Goal: Task Accomplishment & Management: Use online tool/utility

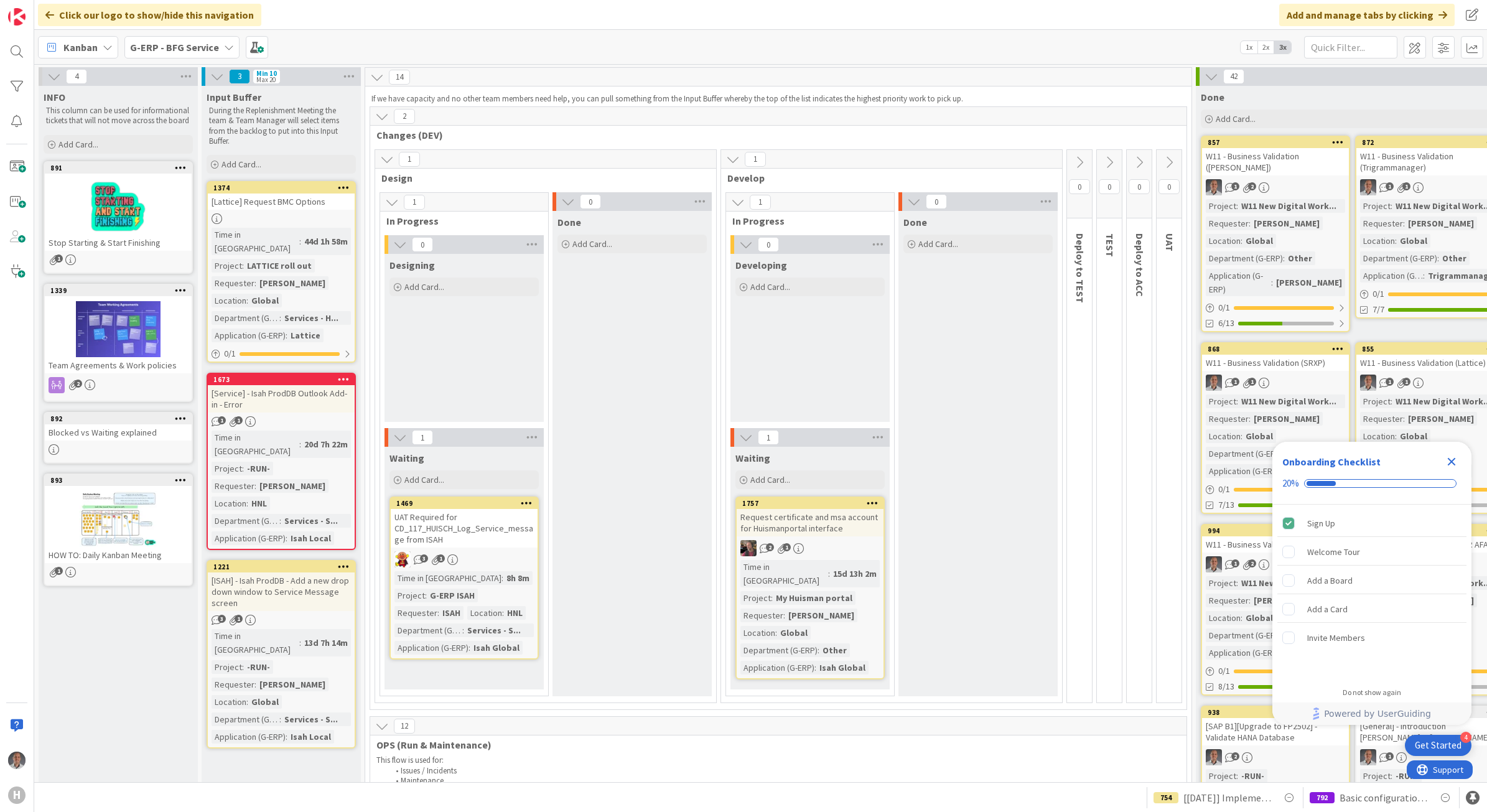
click at [190, 42] on b "G-ERP - BFG Service" at bounding box center [174, 47] width 89 height 12
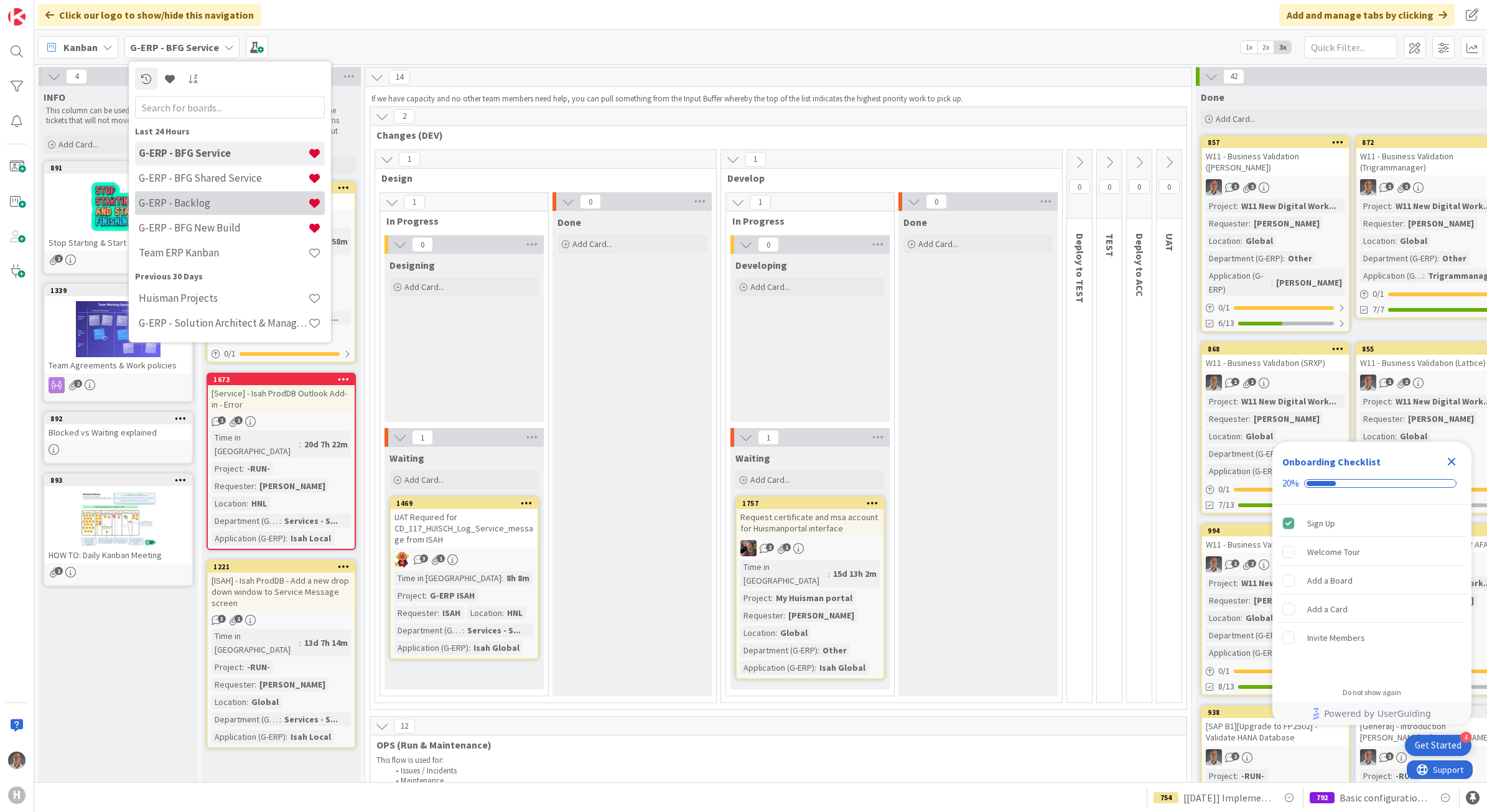
click at [195, 198] on h4 "G-ERP - Backlog" at bounding box center [223, 203] width 169 height 12
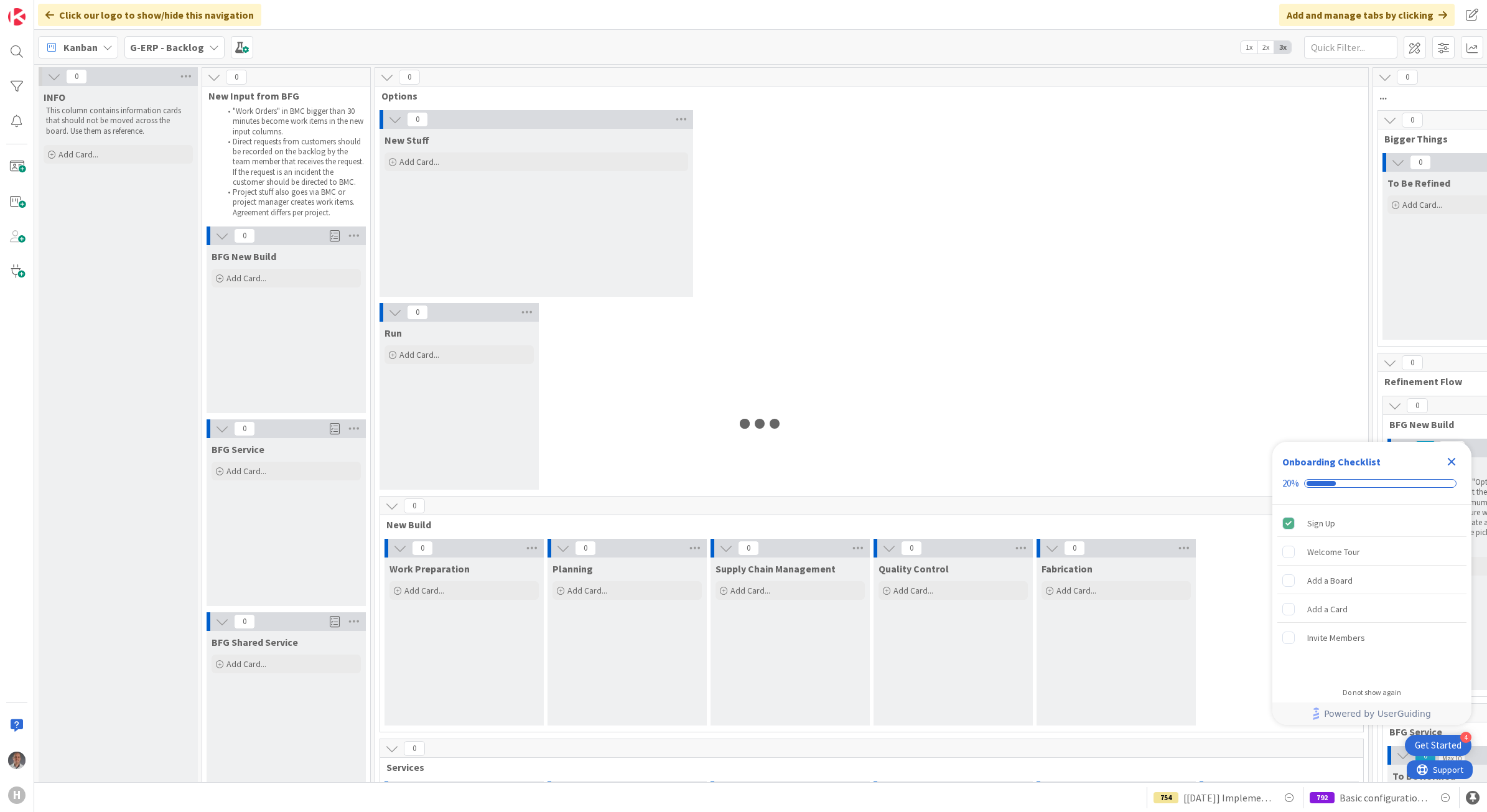
click at [1447, 463] on icon "Close Checklist" at bounding box center [1452, 461] width 15 height 15
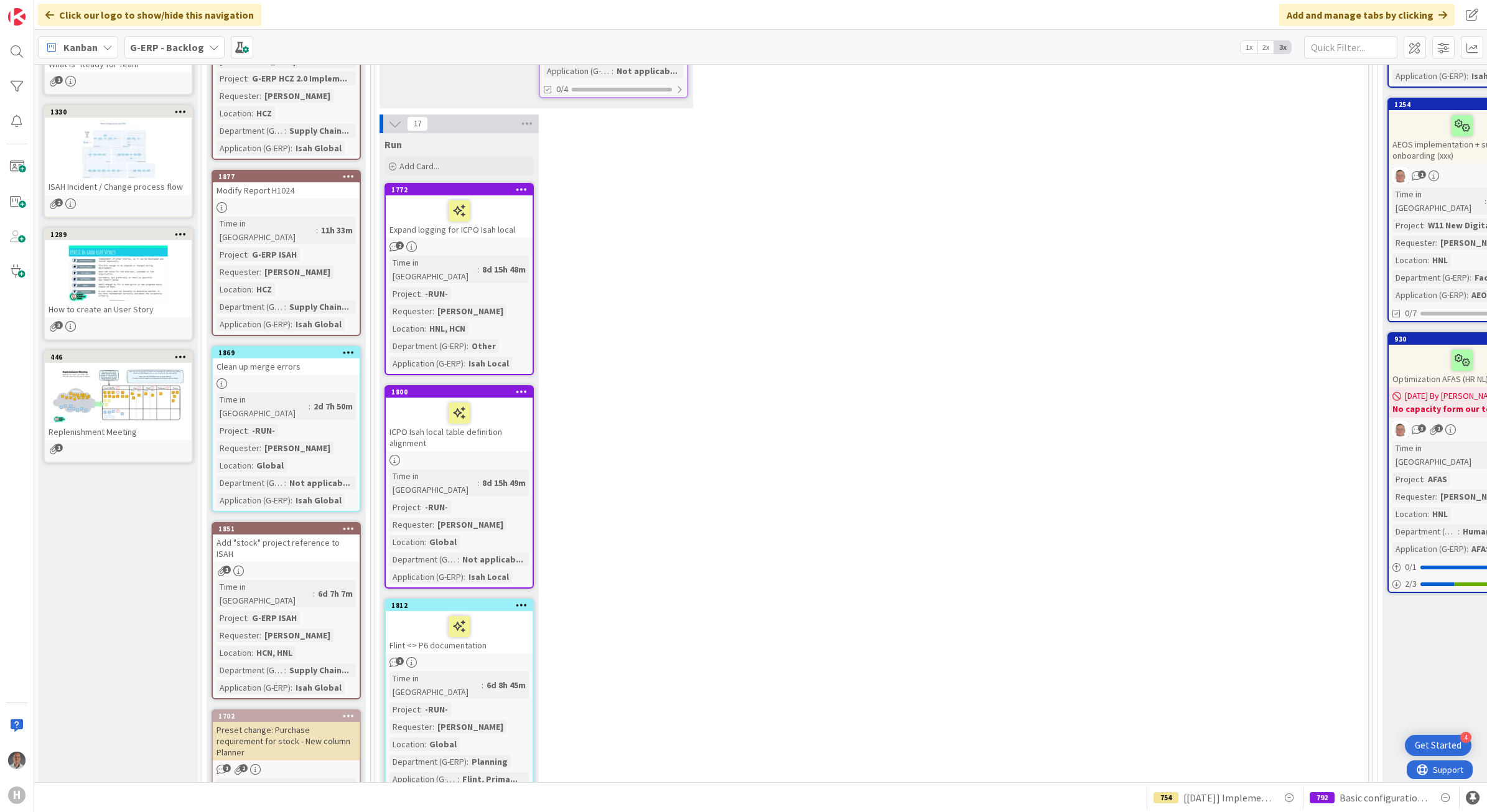
drag, startPoint x: 1193, startPoint y: 511, endPoint x: 1463, endPoint y: 675, distance: 315.9
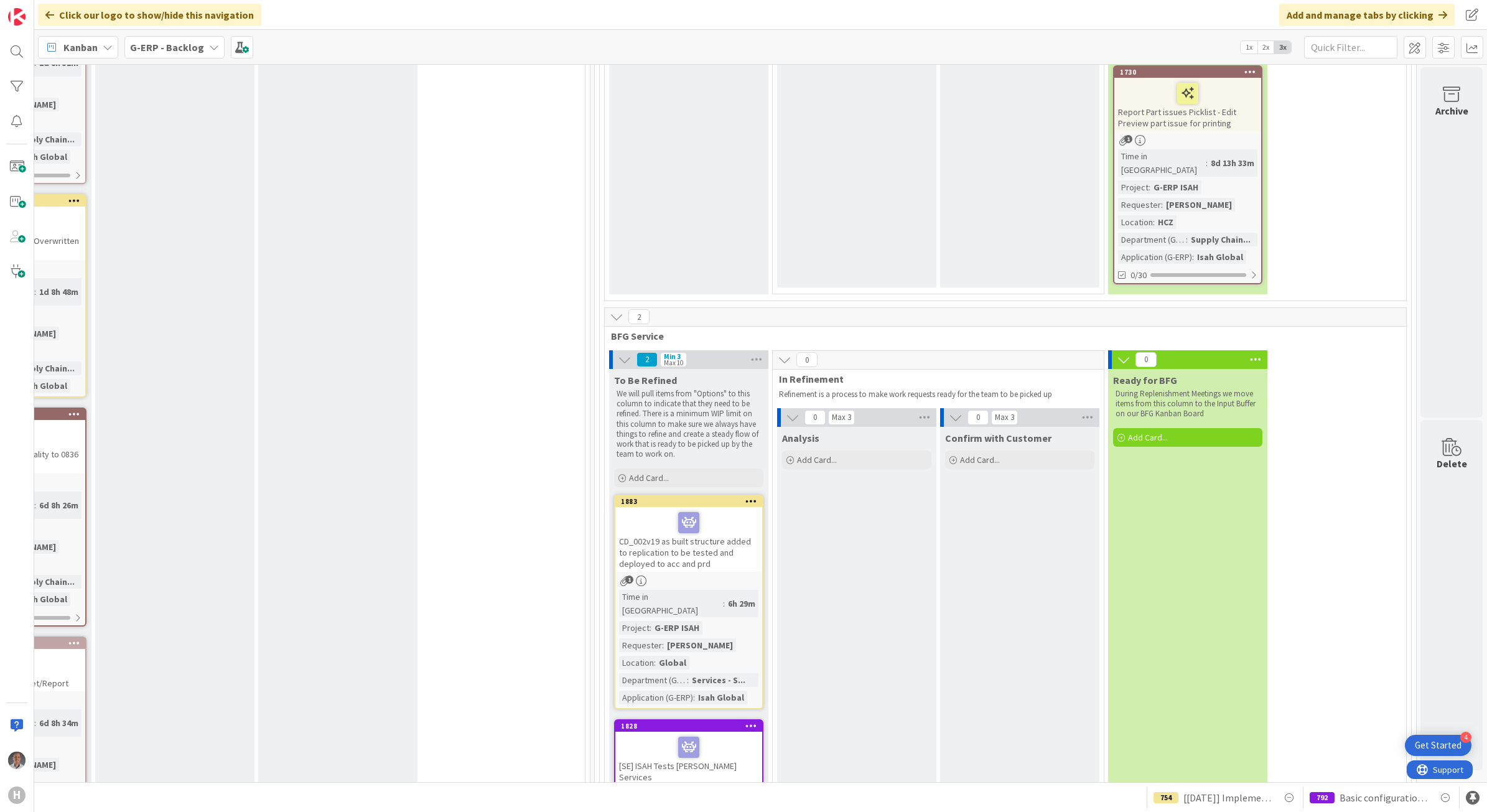
scroll to position [4589, 791]
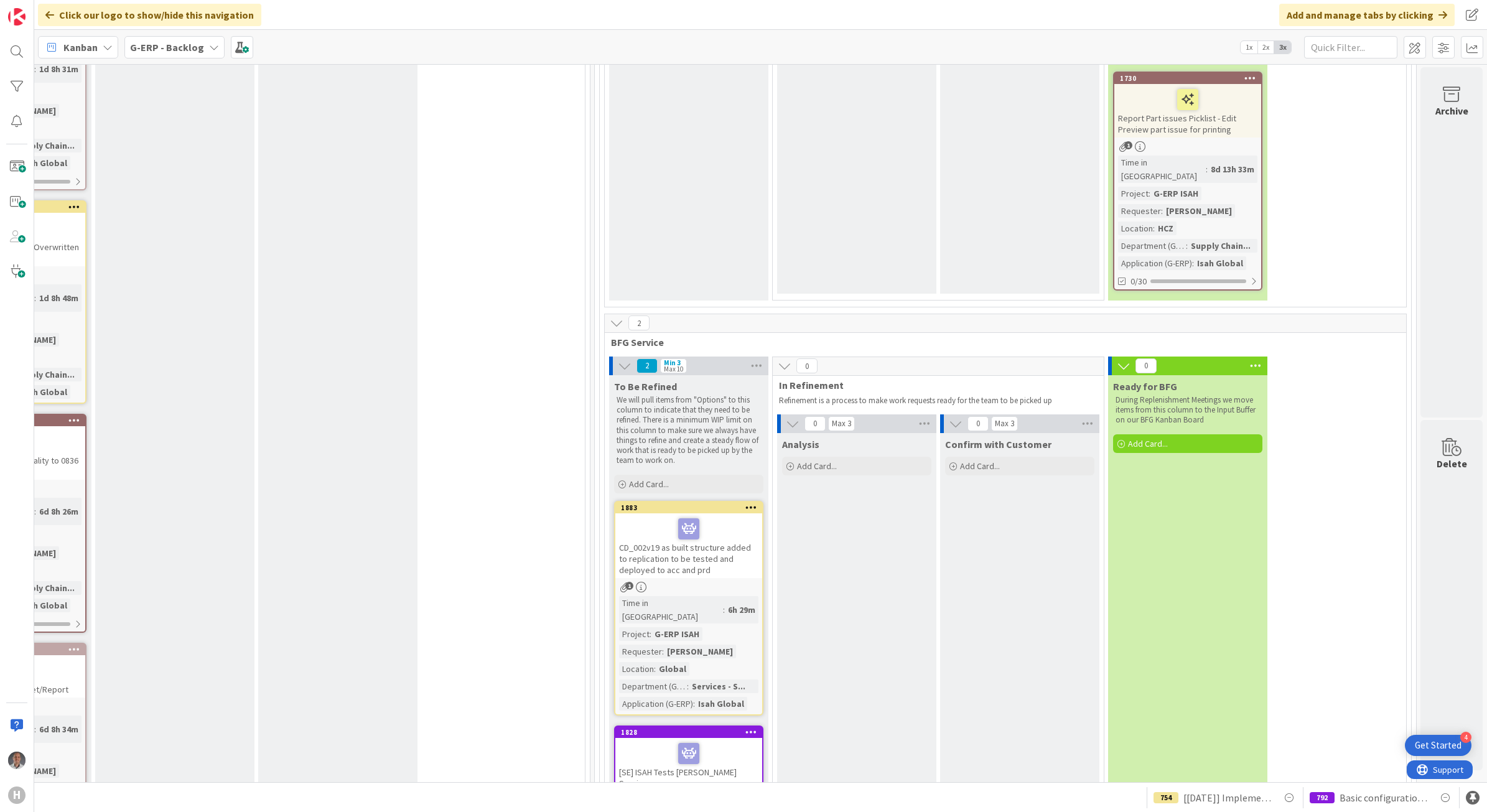
click at [714, 738] on div "[SE] ISAH Tests [PERSON_NAME] Services" at bounding box center [688, 764] width 147 height 53
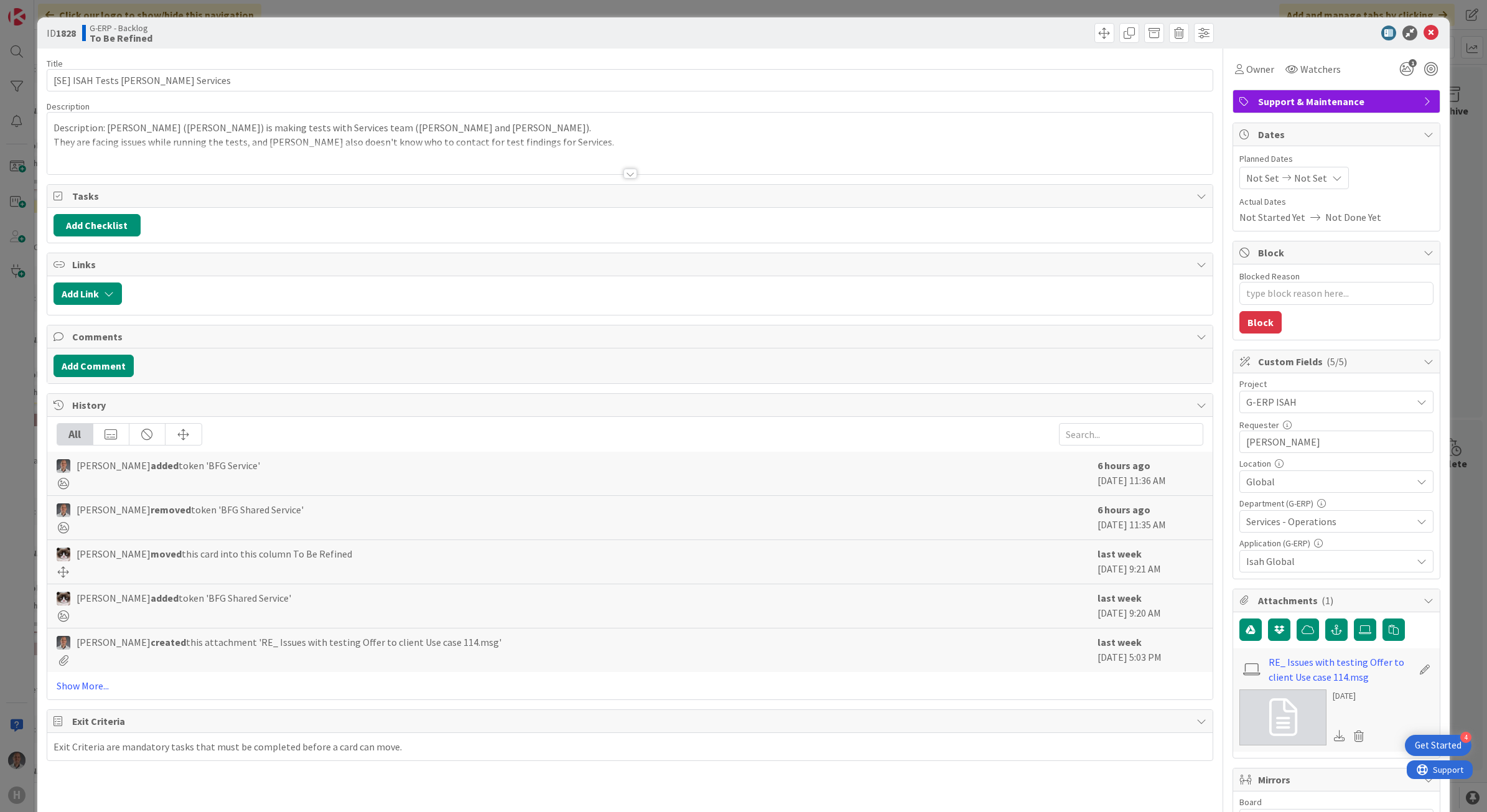
click at [623, 178] on div at bounding box center [630, 173] width 14 height 10
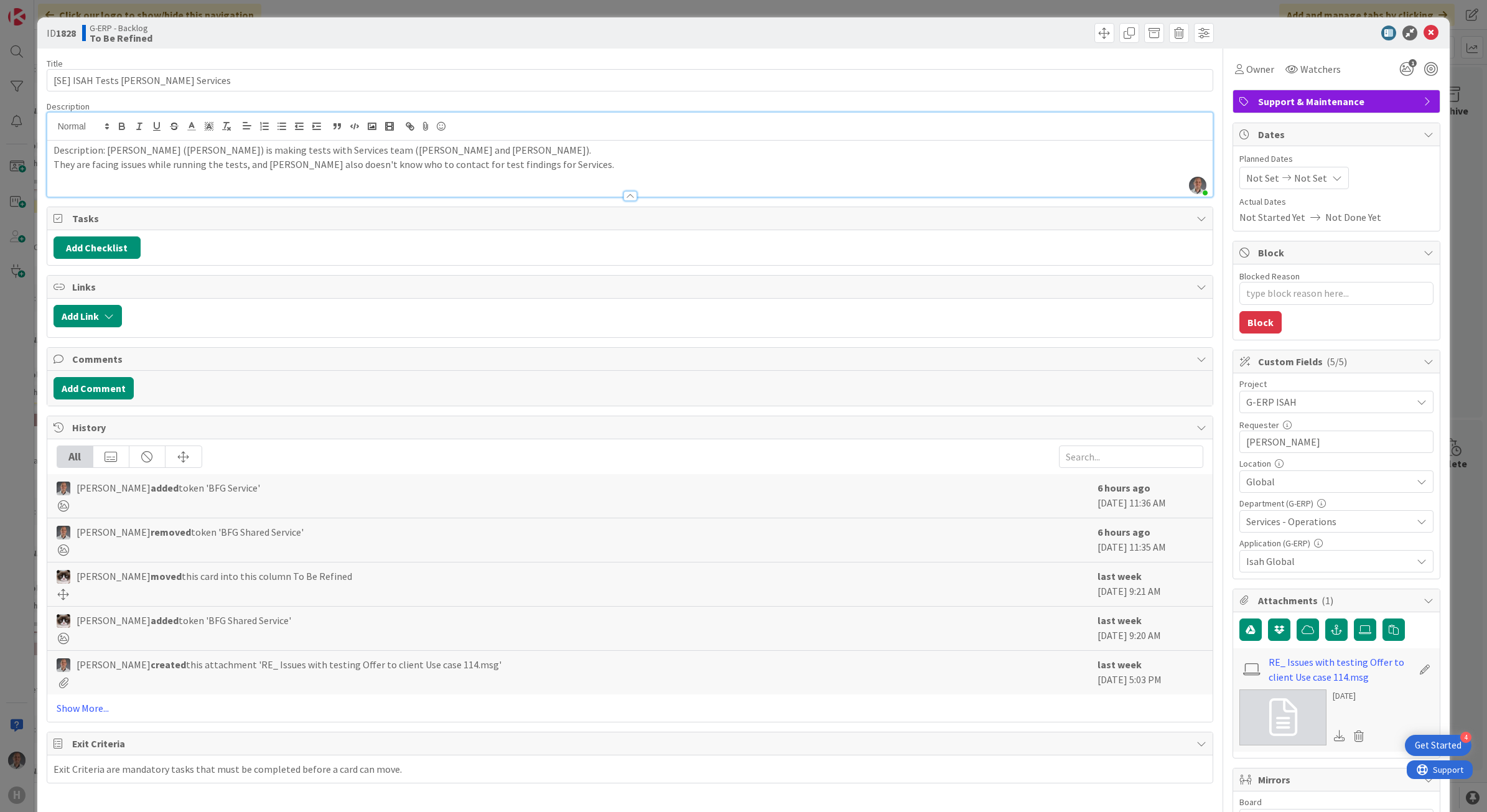
click at [580, 172] on p "They are facing issues while running the tests, and [PERSON_NAME] also doesn't …" at bounding box center [630, 165] width 1154 height 14
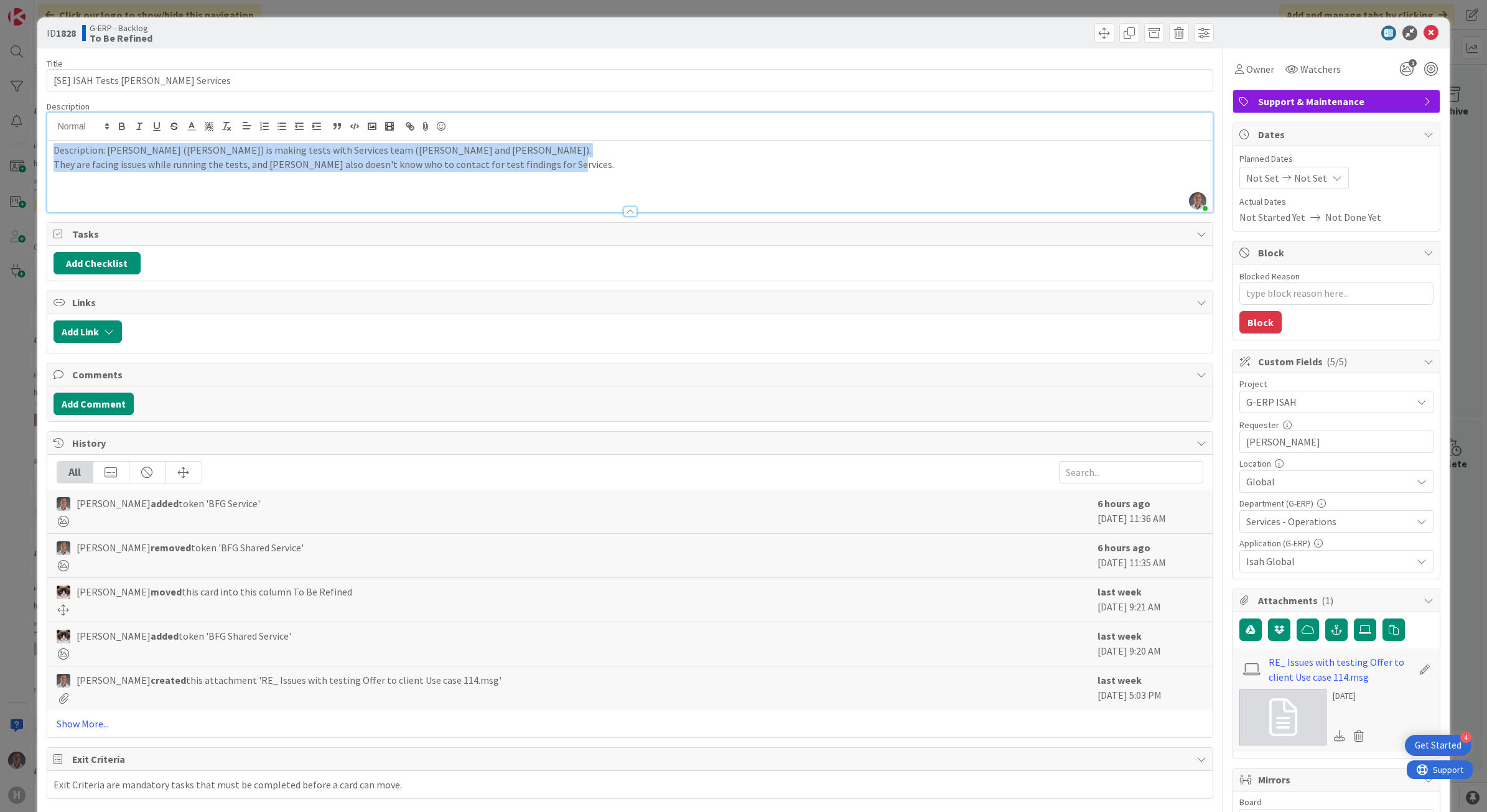
drag, startPoint x: 619, startPoint y: 163, endPoint x: -15, endPoint y: 143, distance: 634.3
click at [0, 143] on html "4 Get Started H Click our logo to show/hide this navigation Add and manage tabs…" at bounding box center [743, 406] width 1487 height 812
copy div "Description: [PERSON_NAME] ([PERSON_NAME]) is making tests with Services team (…"
click at [115, 190] on p at bounding box center [630, 192] width 1154 height 14
drag, startPoint x: 146, startPoint y: 190, endPoint x: 31, endPoint y: 134, distance: 127.9
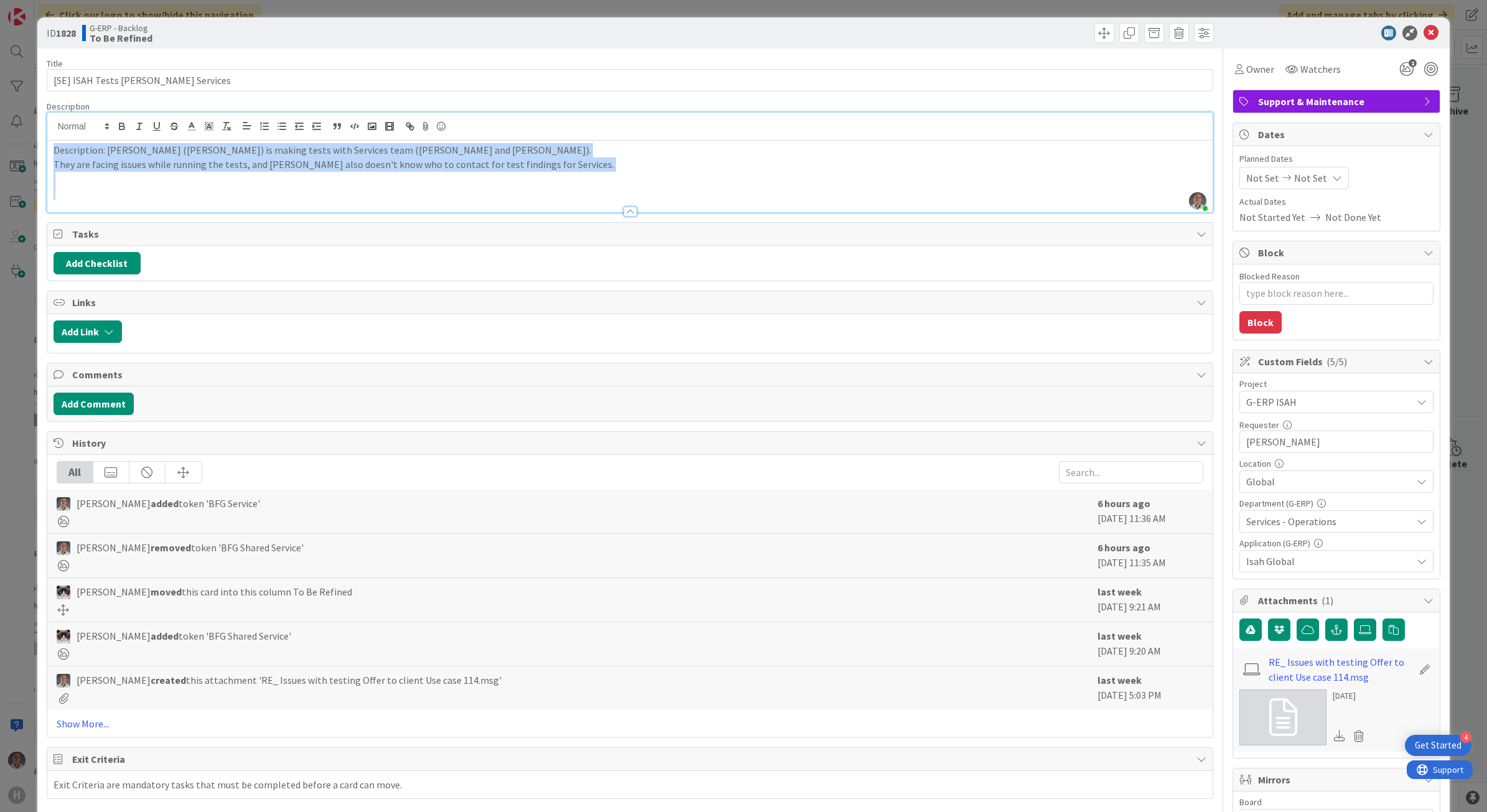
click at [31, 134] on div "ID 1828 G-ERP - Backlog To Be Refined Title 32 / 128 [SE] ISAH Tests [PERSON_NA…" at bounding box center [743, 406] width 1487 height 812
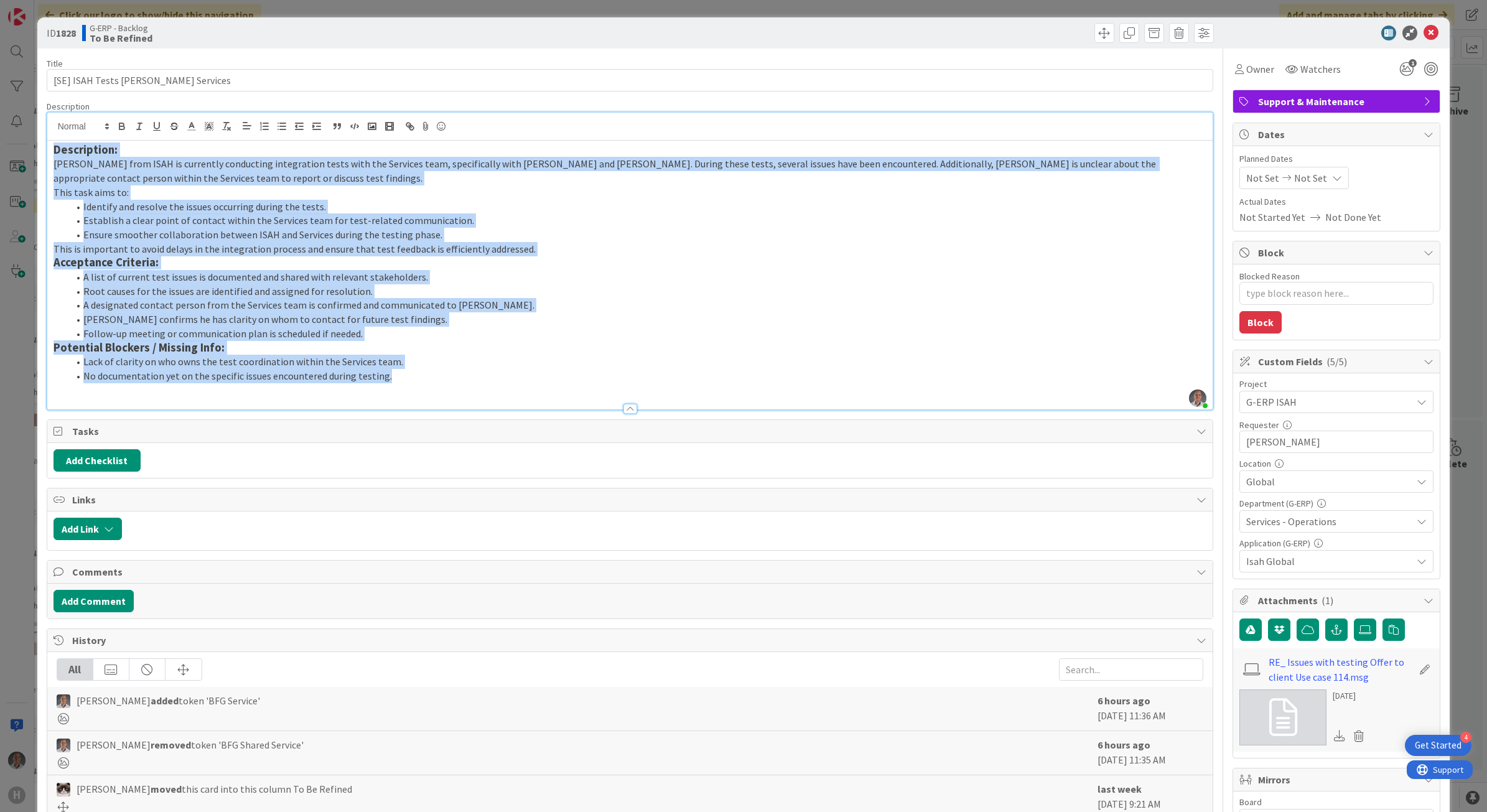
drag, startPoint x: 326, startPoint y: 350, endPoint x: 19, endPoint y: 139, distance: 372.5
click at [19, 139] on div "ID 1828 G-ERP - Backlog To Be Refined Title 32 / 128 [SE] ISAH Tests [PERSON_NA…" at bounding box center [743, 406] width 1487 height 812
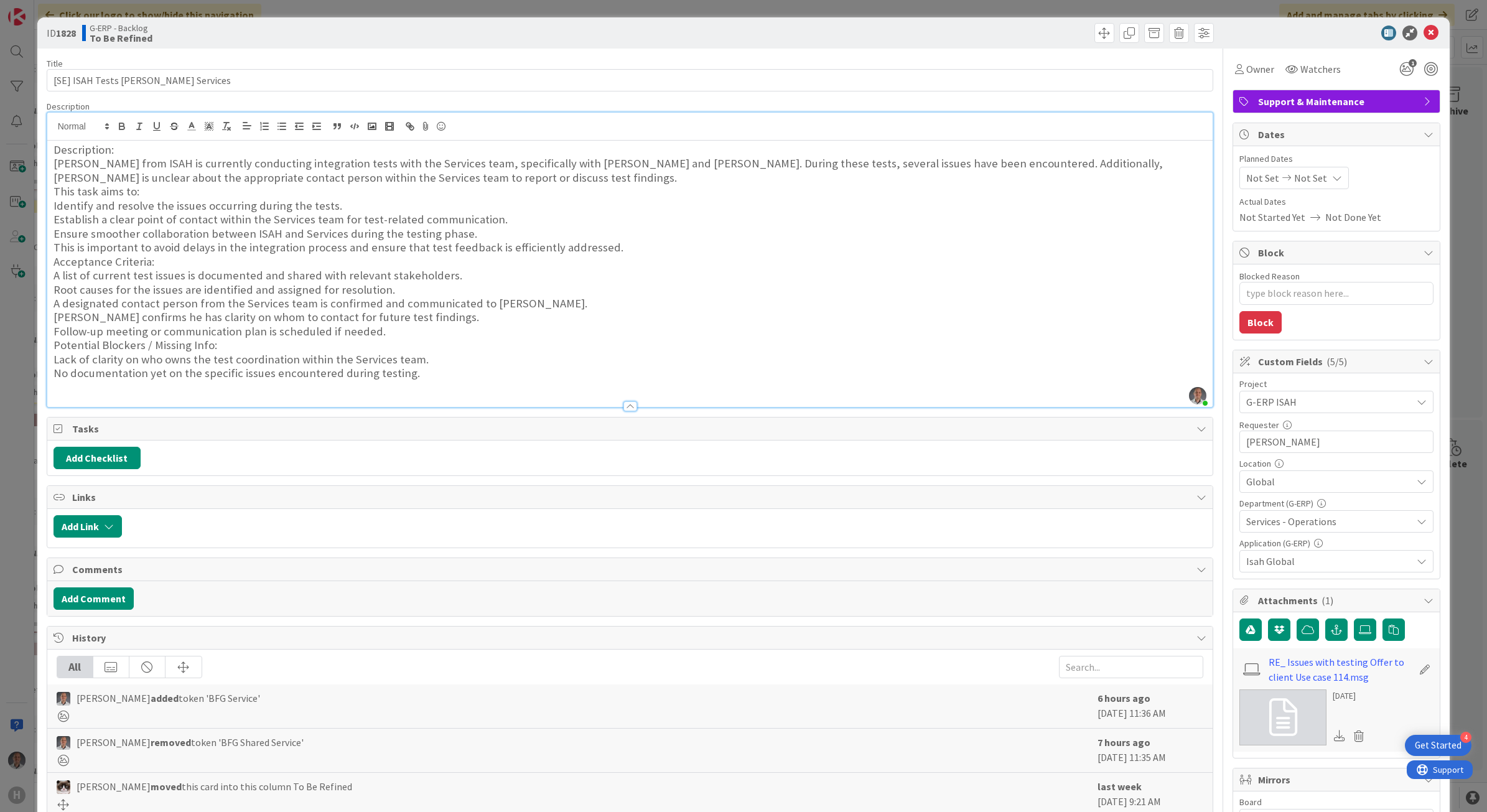
click at [131, 158] on h3 "[PERSON_NAME] from ISAH is currently conducting integration tests with the Serv…" at bounding box center [630, 171] width 1154 height 28
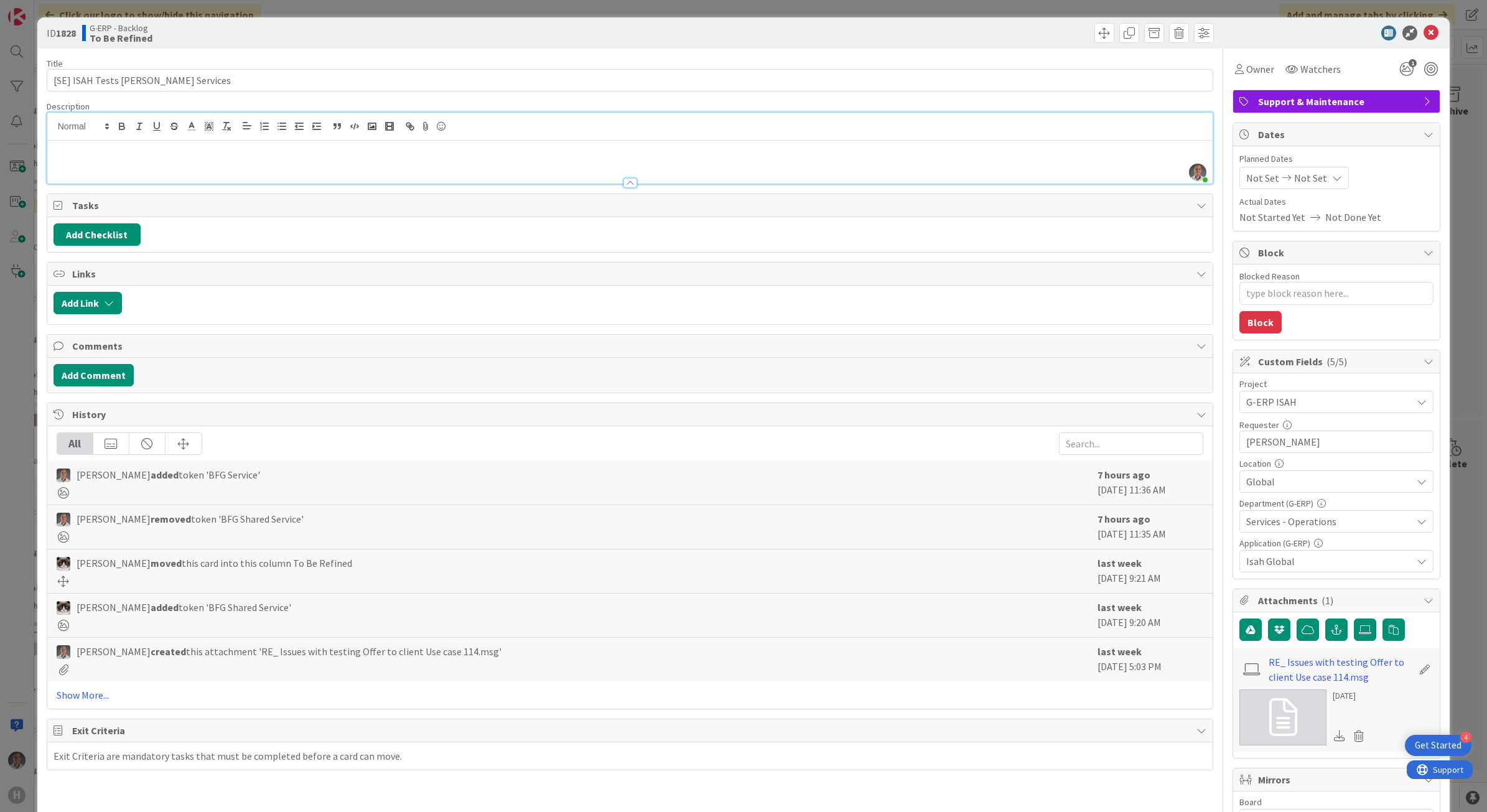
click at [257, 159] on p at bounding box center [630, 164] width 1154 height 14
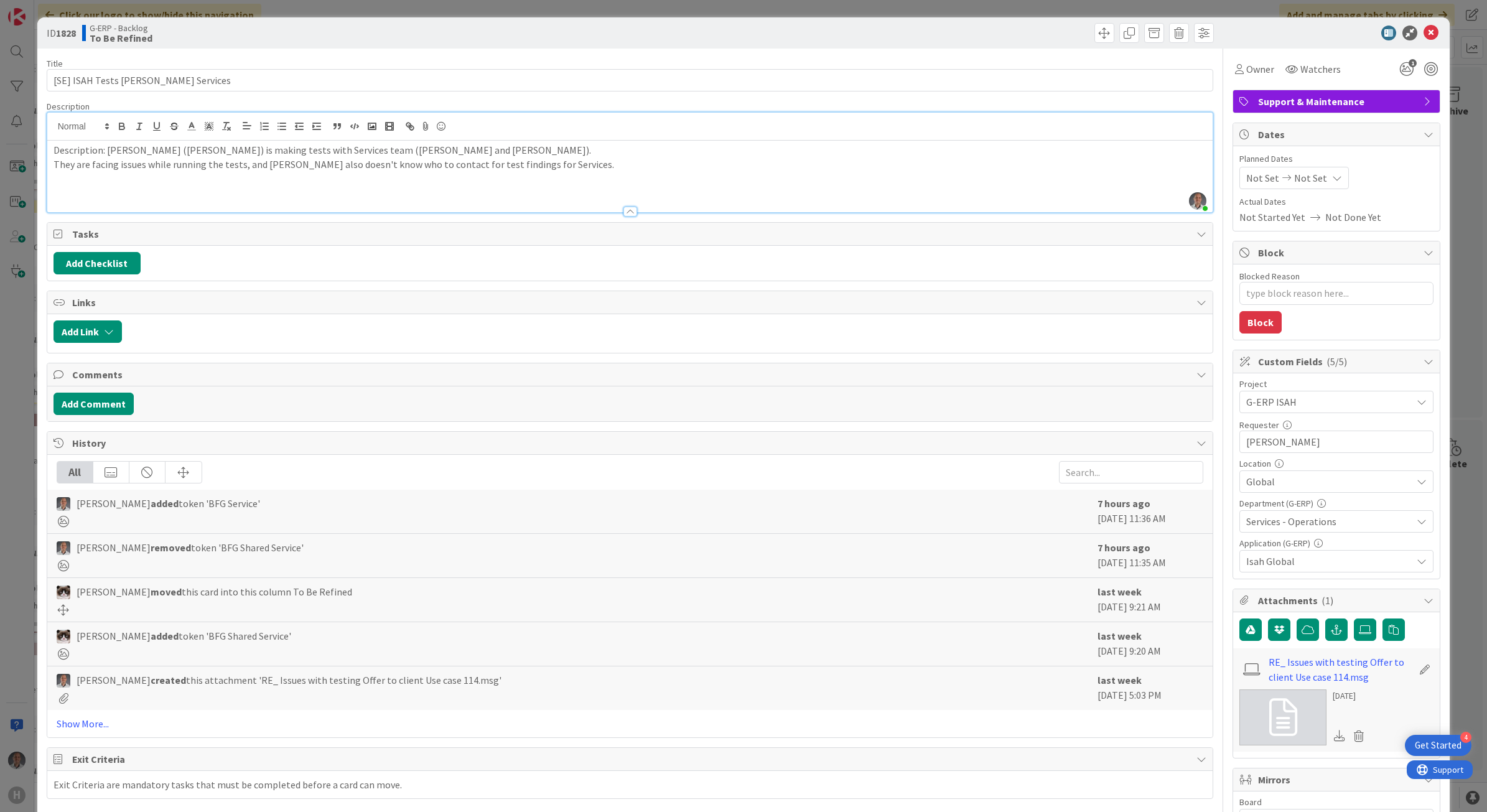
click at [259, 190] on p at bounding box center [630, 192] width 1154 height 14
type textarea "x"
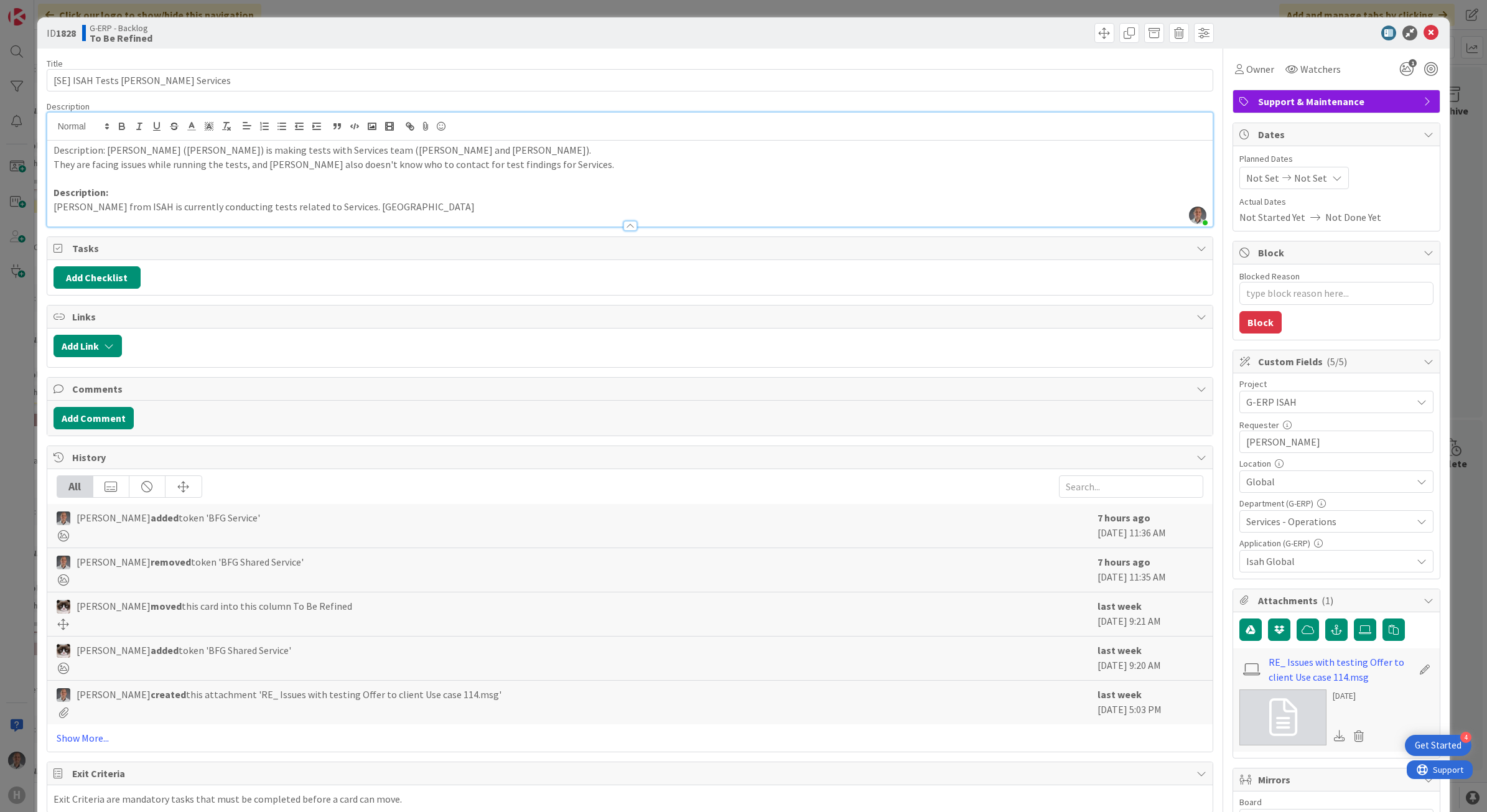
click at [400, 214] on div at bounding box center [630, 220] width 1166 height 13
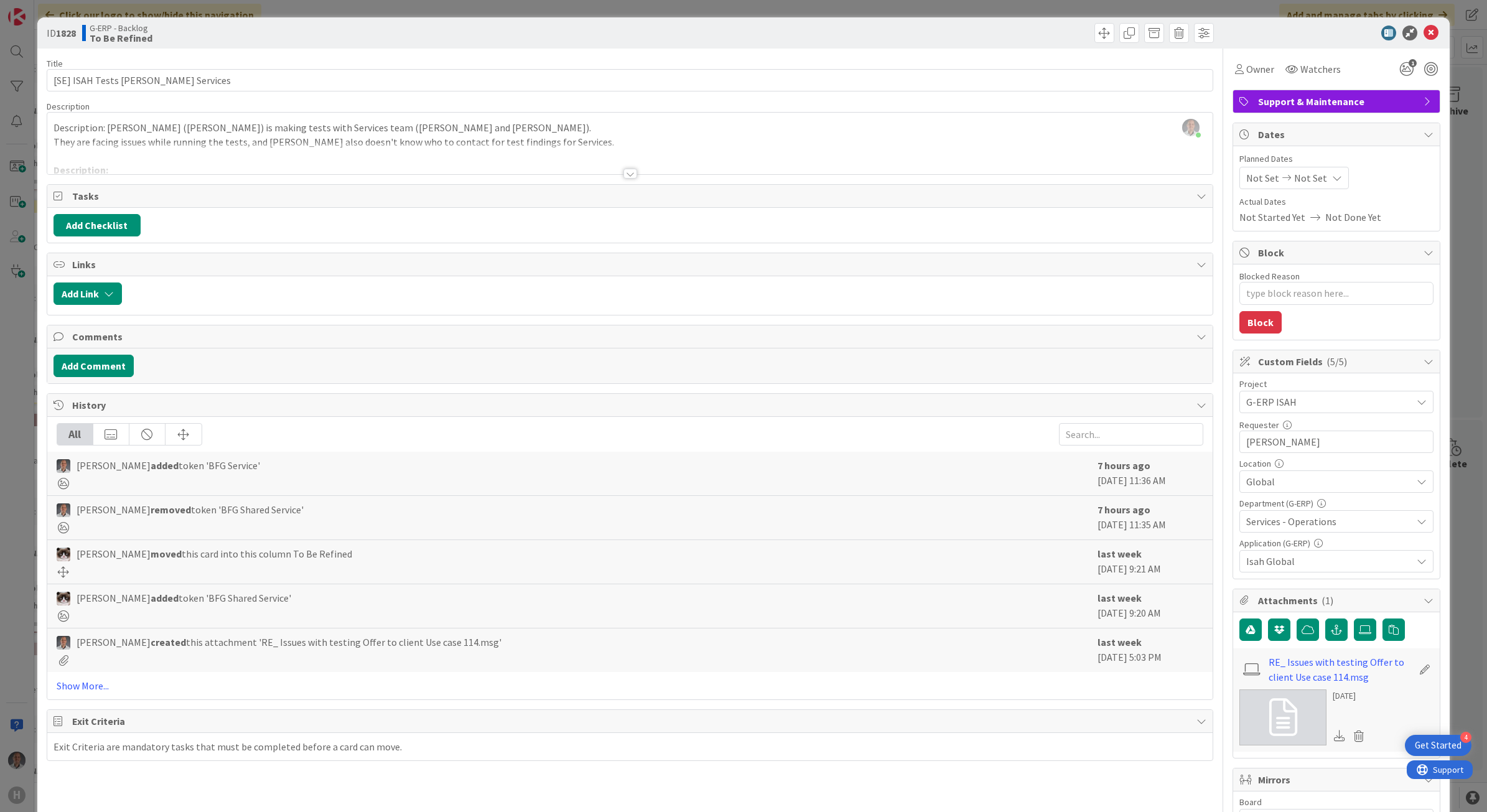
click at [611, 171] on div at bounding box center [630, 158] width 1166 height 32
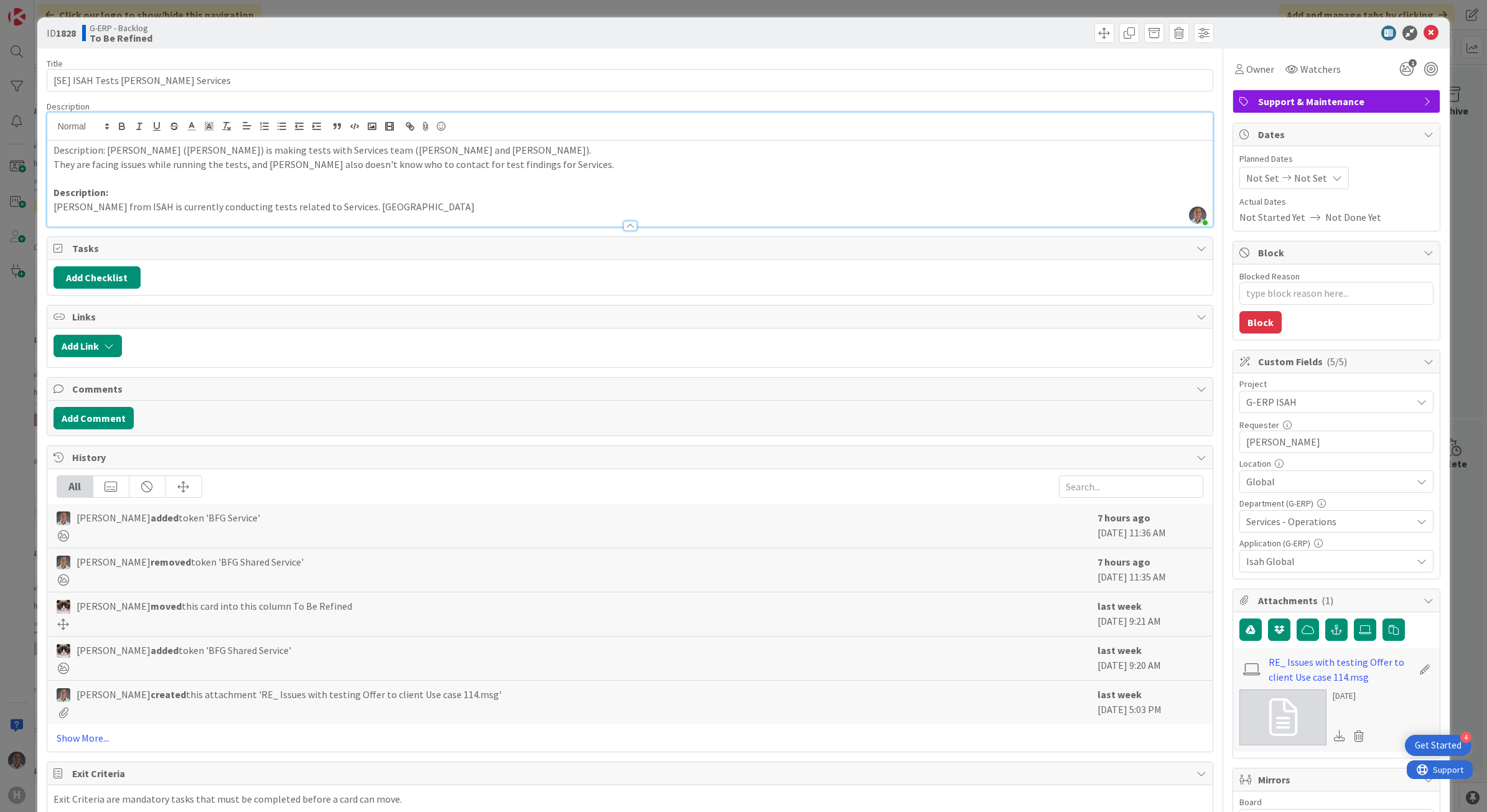
click at [430, 203] on p "[PERSON_NAME] from ISAH is currently conducting tests related to Services. [GEO…" at bounding box center [630, 207] width 1154 height 14
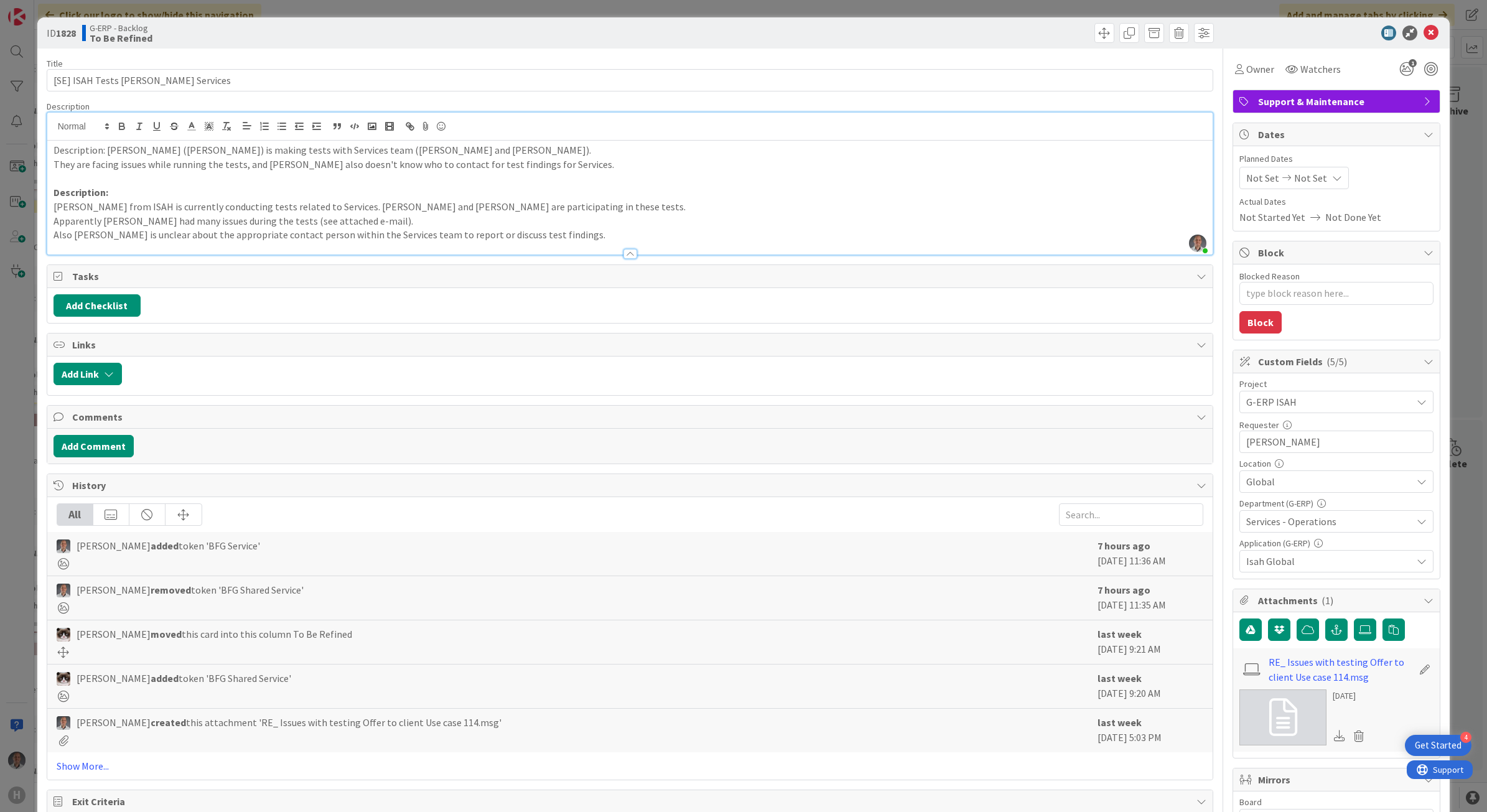
click at [100, 237] on p "Also [PERSON_NAME] is unclear about the appropriate contact person within the S…" at bounding box center [630, 235] width 1154 height 14
click at [616, 237] on p "Also [PERSON_NAME] (and us too) is unclear about the appropriate contact person…" at bounding box center [630, 235] width 1154 height 14
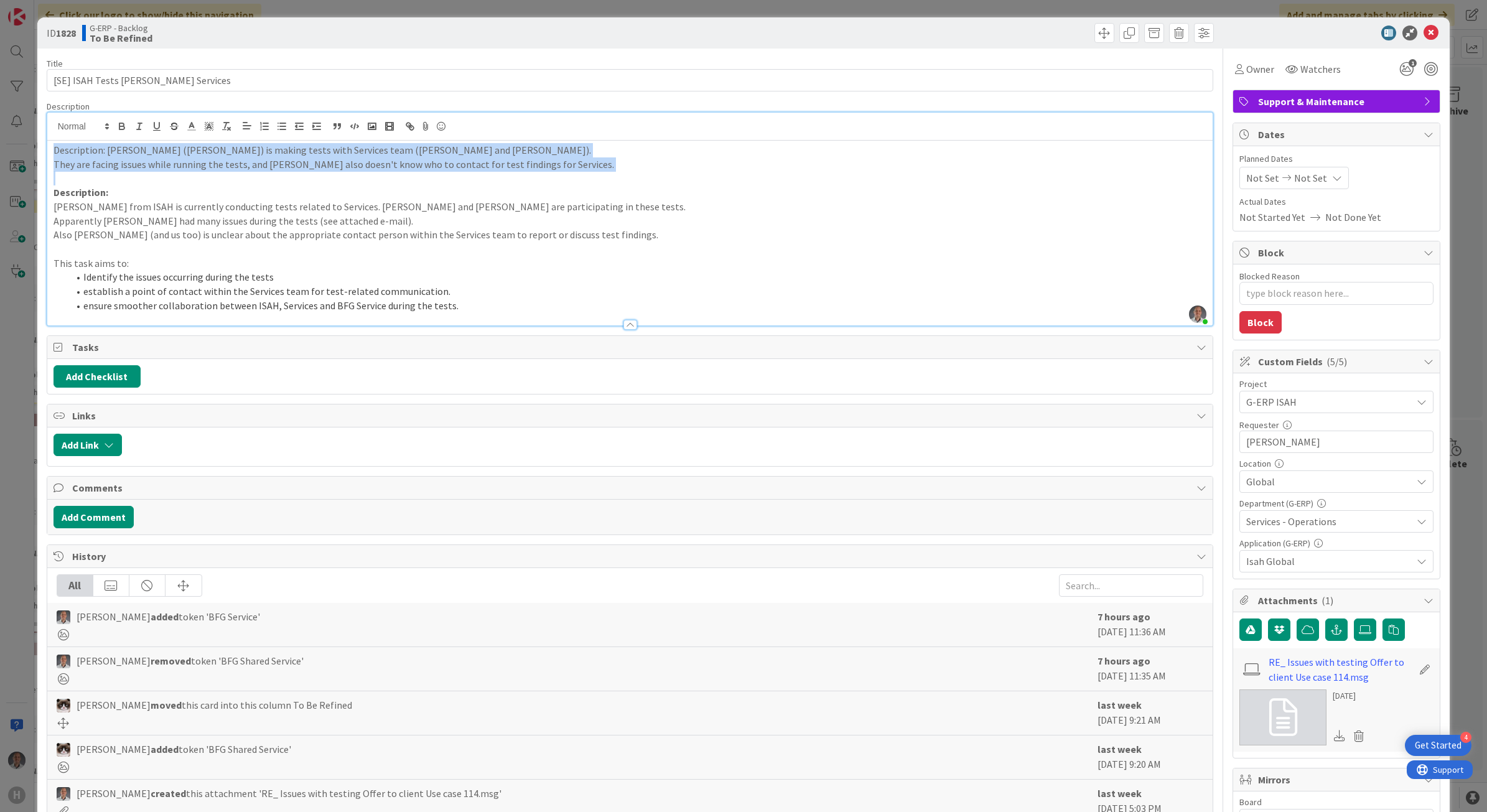
drag, startPoint x: 104, startPoint y: 175, endPoint x: 19, endPoint y: 131, distance: 95.7
click at [19, 131] on div "ID 1828 G-ERP - Backlog To Be Refined Title 32 / 128 [SE] ISAH Tests [PERSON_NA…" at bounding box center [743, 406] width 1487 height 812
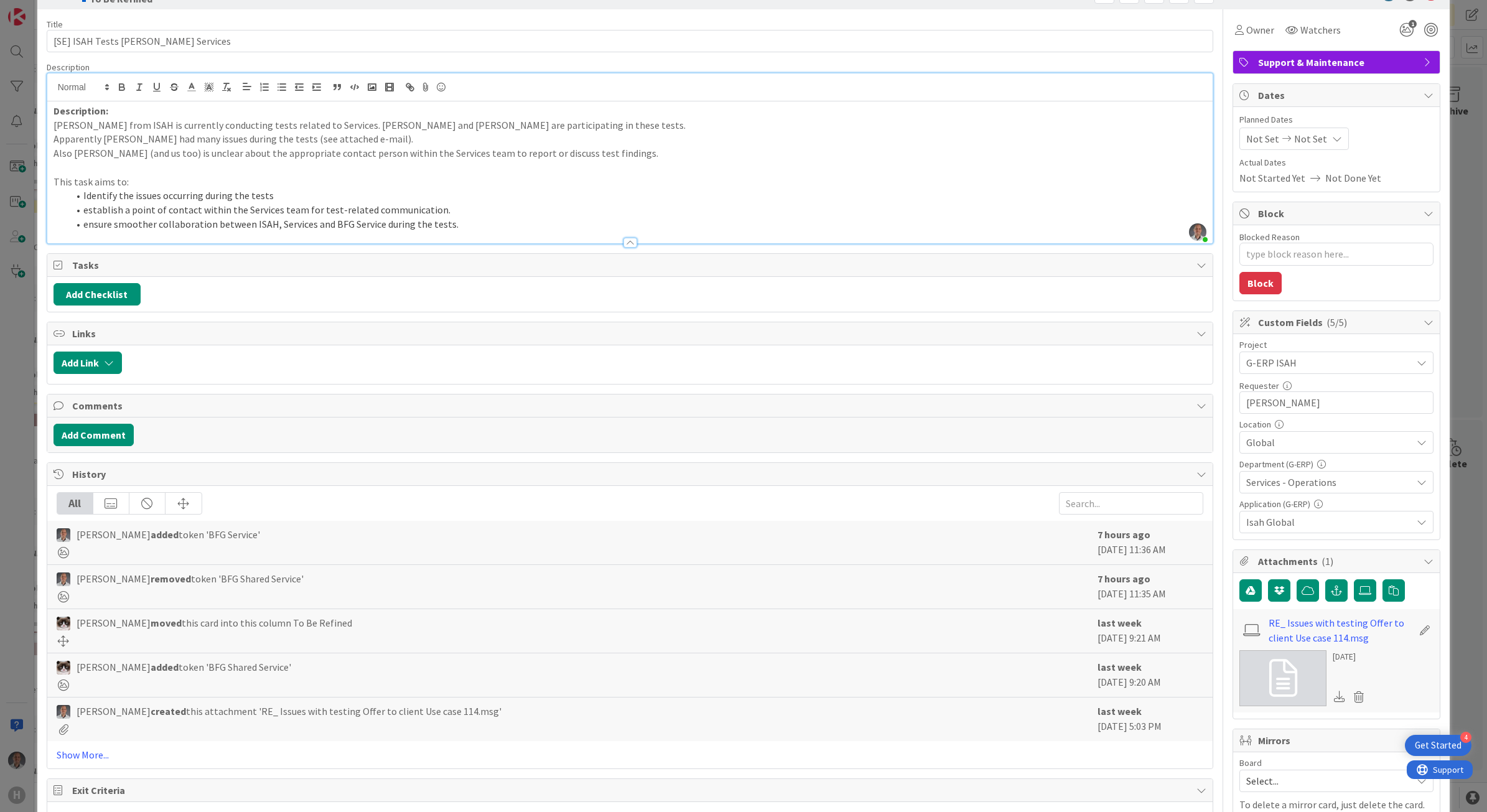
scroll to position [78, 0]
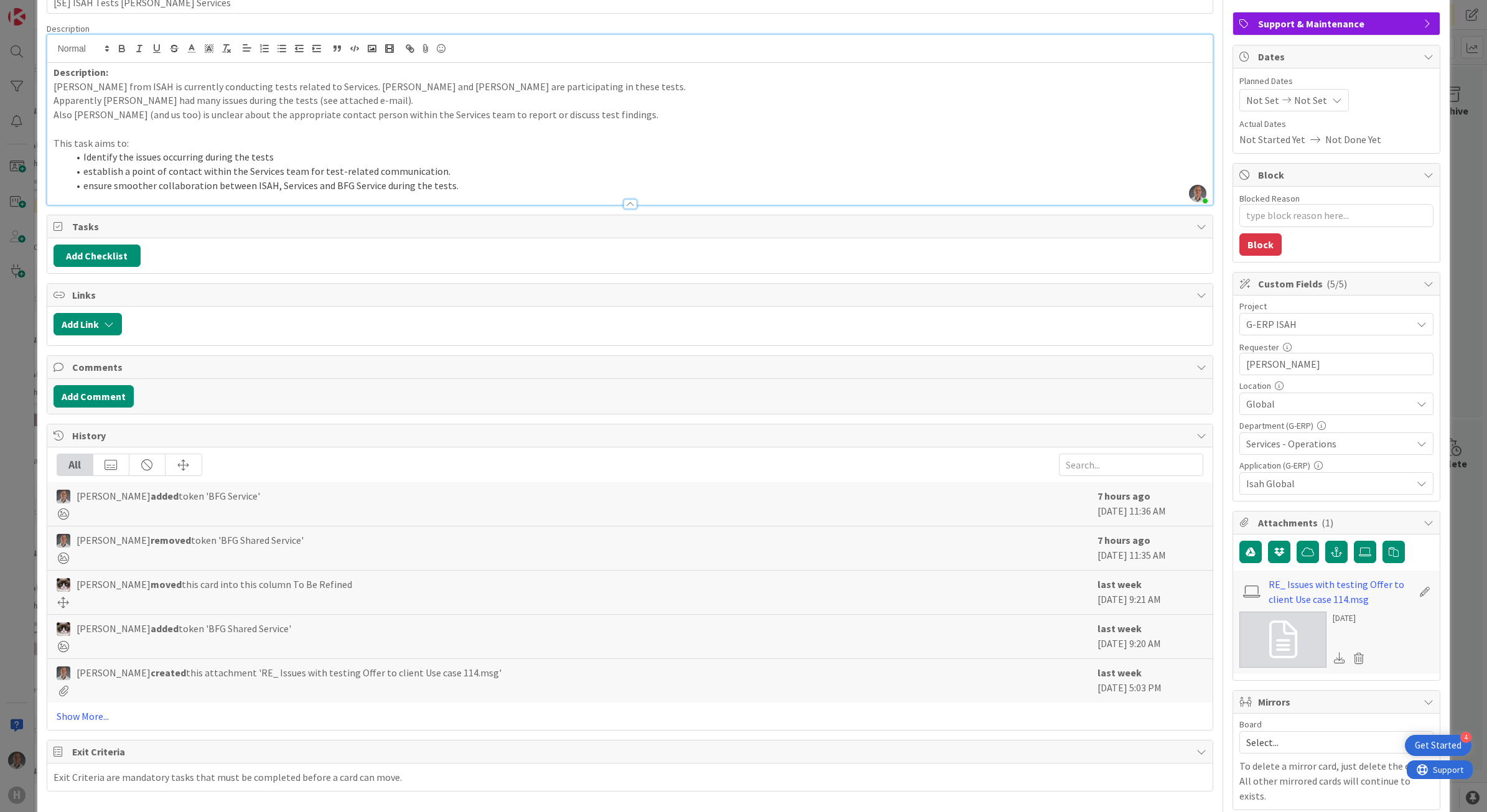
click at [477, 183] on li "ensure smoother collaboration between ISAH, Services and BFG Service during the…" at bounding box center [638, 186] width 1139 height 14
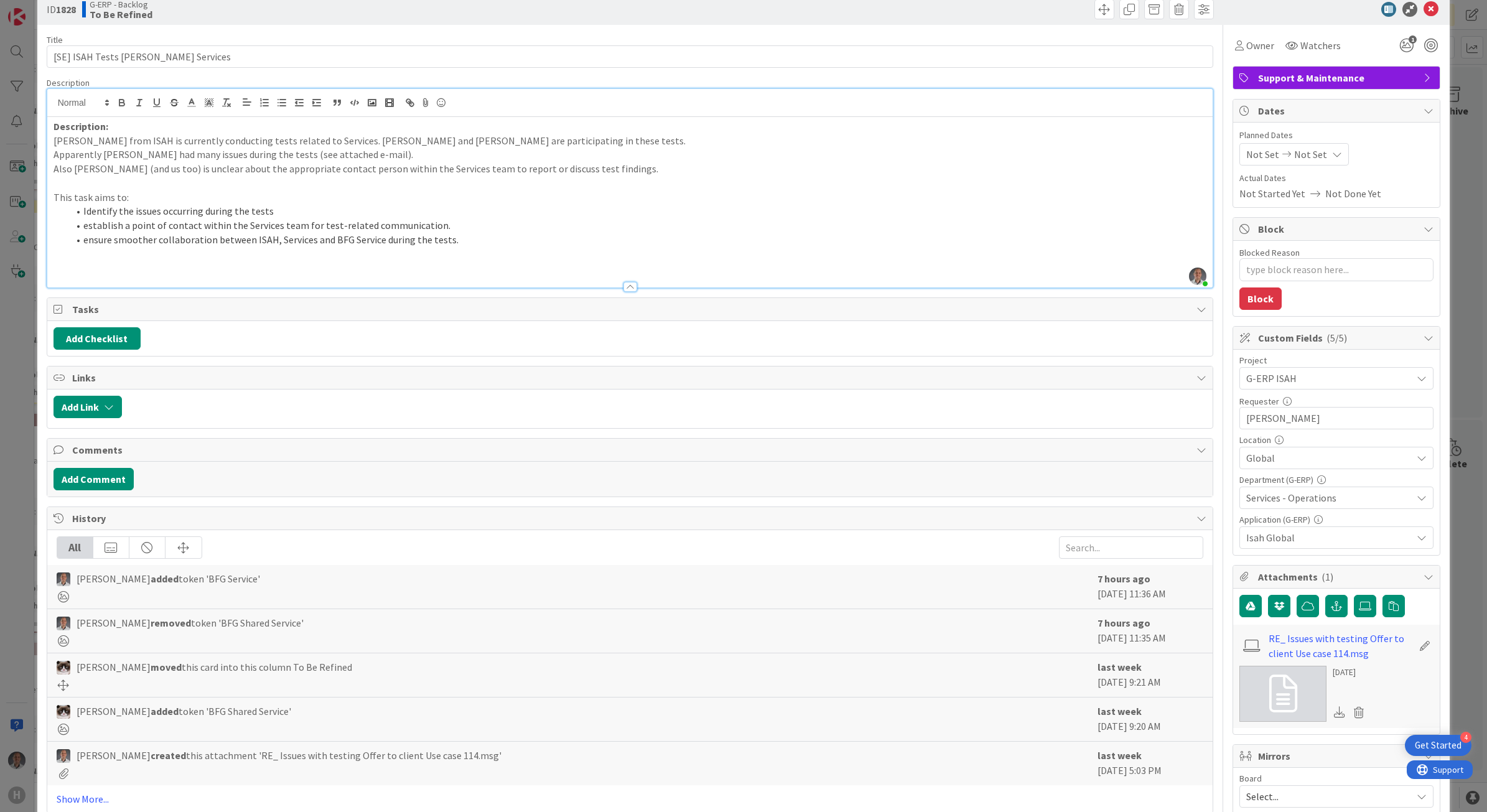
scroll to position [0, 0]
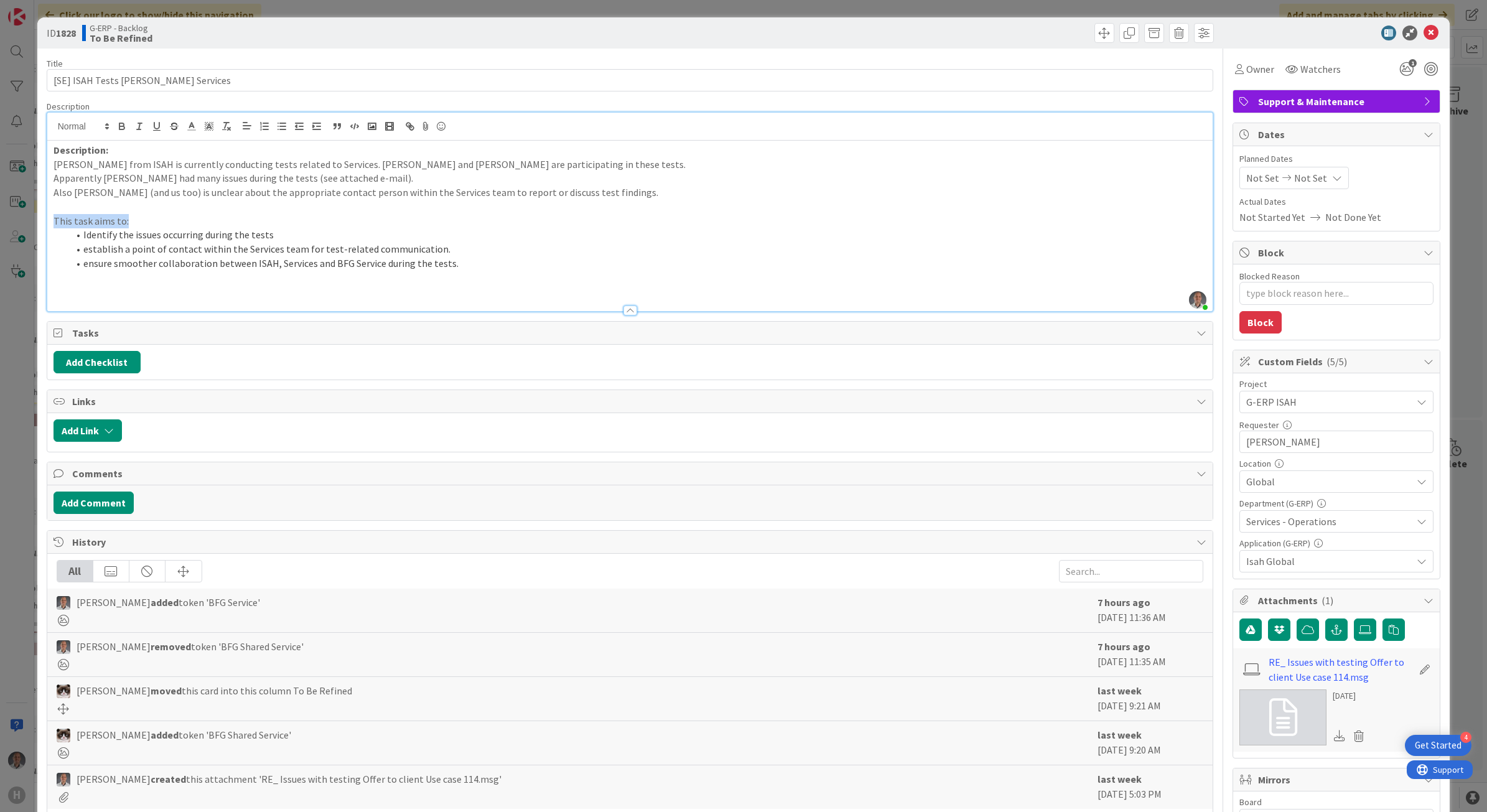
drag, startPoint x: 136, startPoint y: 221, endPoint x: 25, endPoint y: 218, distance: 111.0
click at [25, 218] on div "ID 1828 G-ERP - Backlog To Be Refined Title 32 / 128 [SE] ISAH Tests [PERSON_NA…" at bounding box center [743, 406] width 1487 height 812
click at [1270, 106] on span "Support & Maintenance" at bounding box center [1338, 101] width 160 height 15
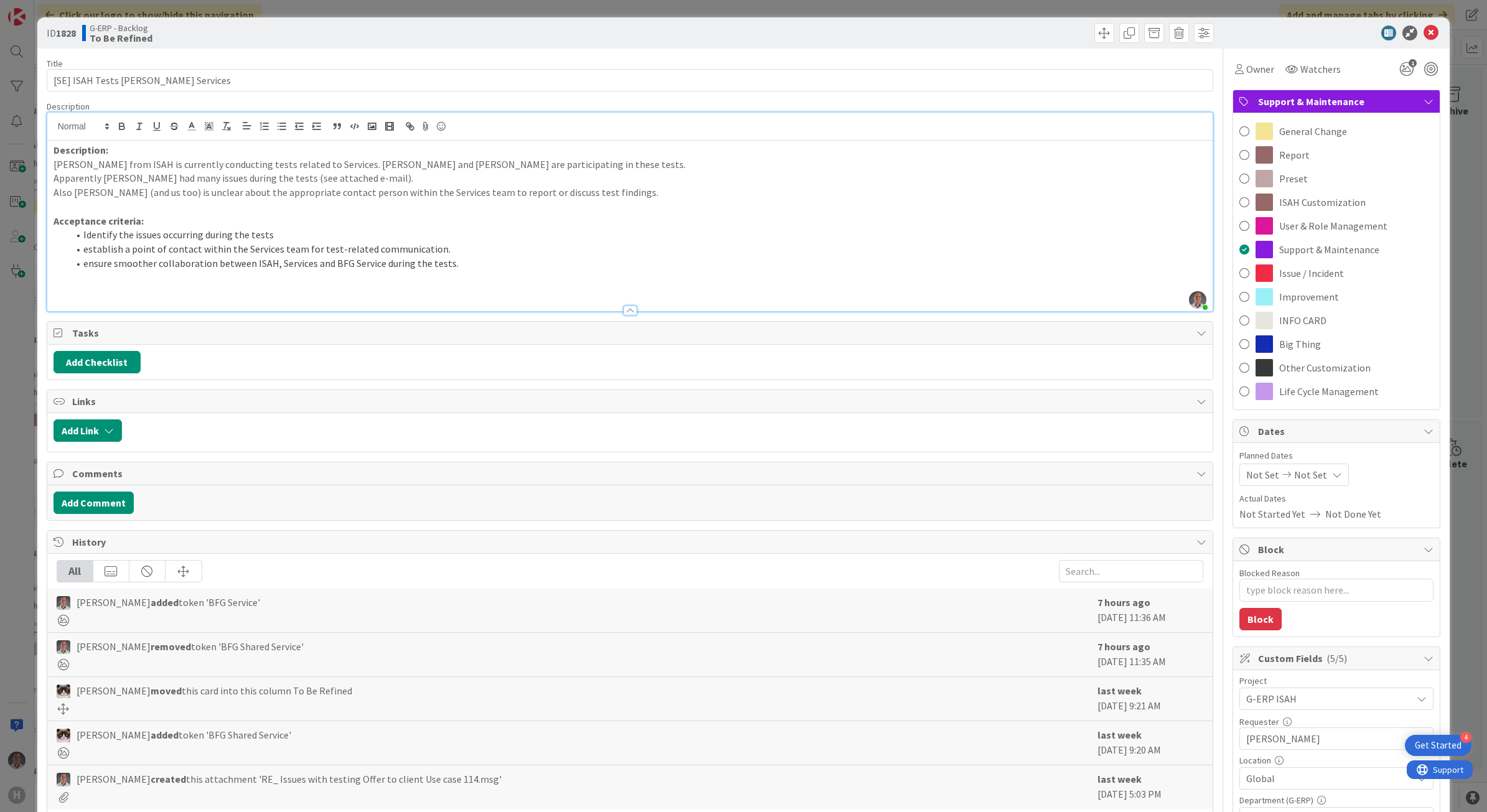
click at [1270, 106] on span "Support & Maintenance" at bounding box center [1338, 101] width 160 height 15
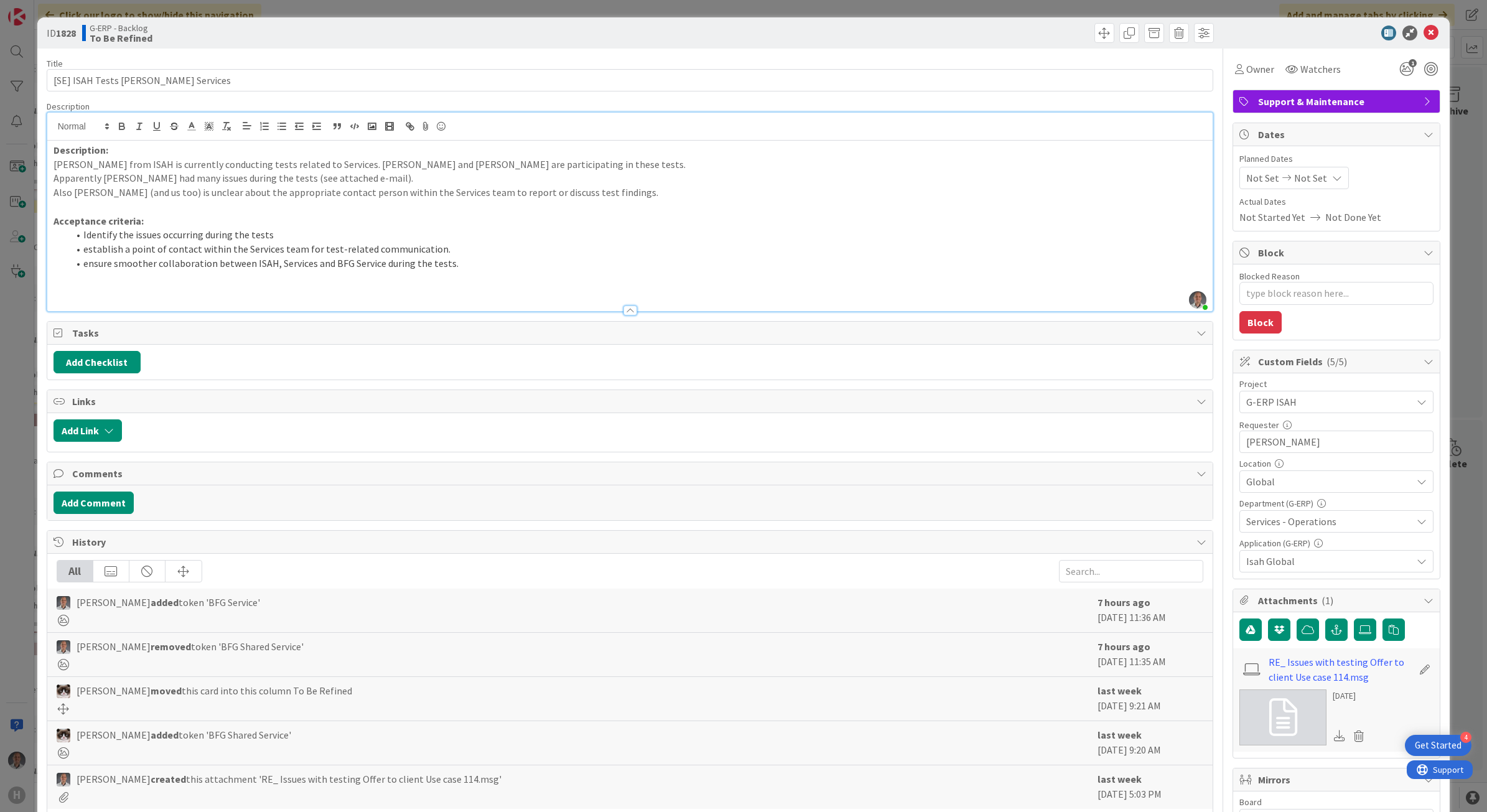
click at [1259, 100] on span "Support & Maintenance" at bounding box center [1338, 101] width 160 height 15
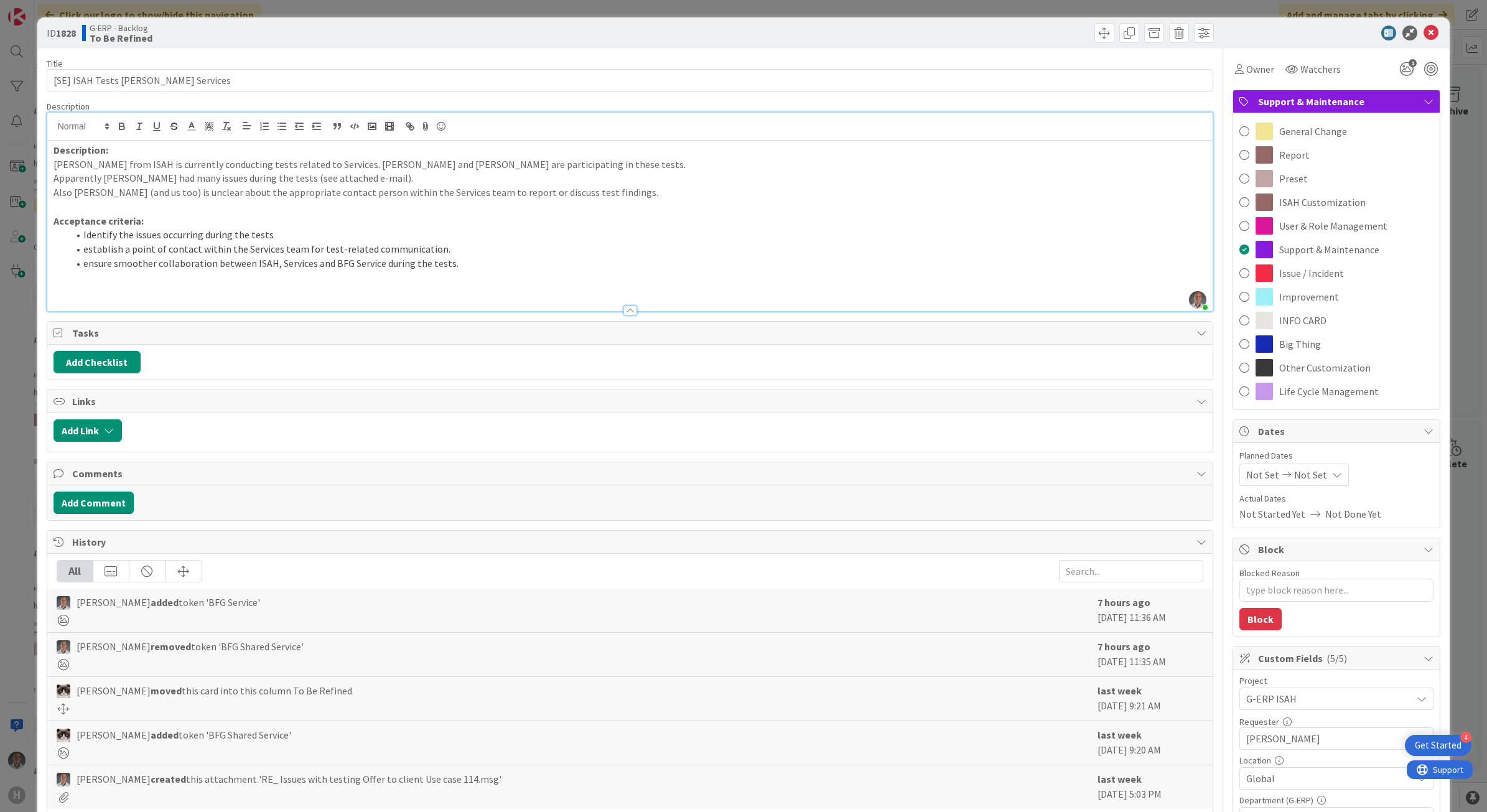
click at [1260, 100] on span "Support & Maintenance" at bounding box center [1338, 101] width 160 height 15
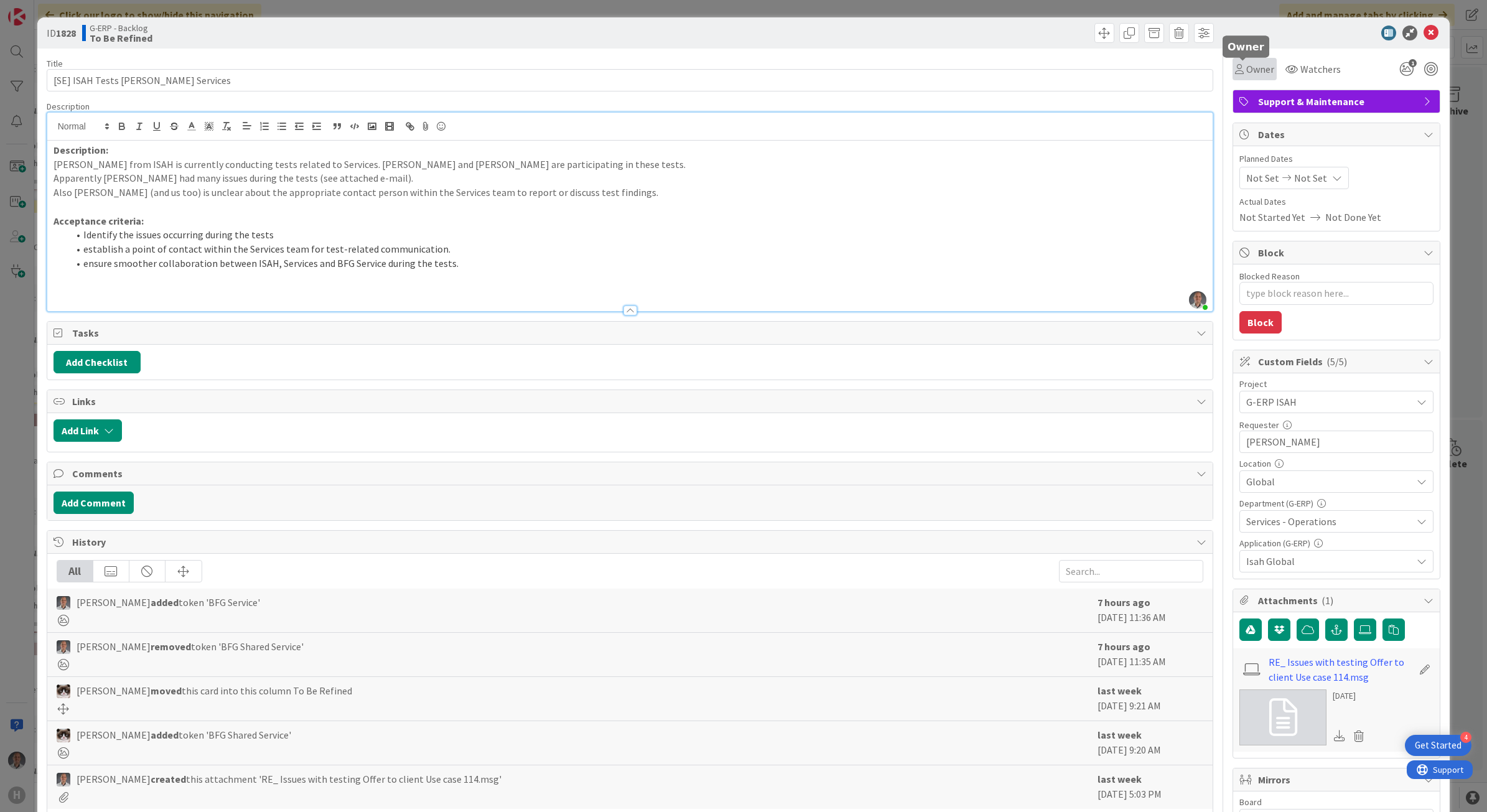
click at [1254, 67] on span "Owner" at bounding box center [1261, 69] width 28 height 15
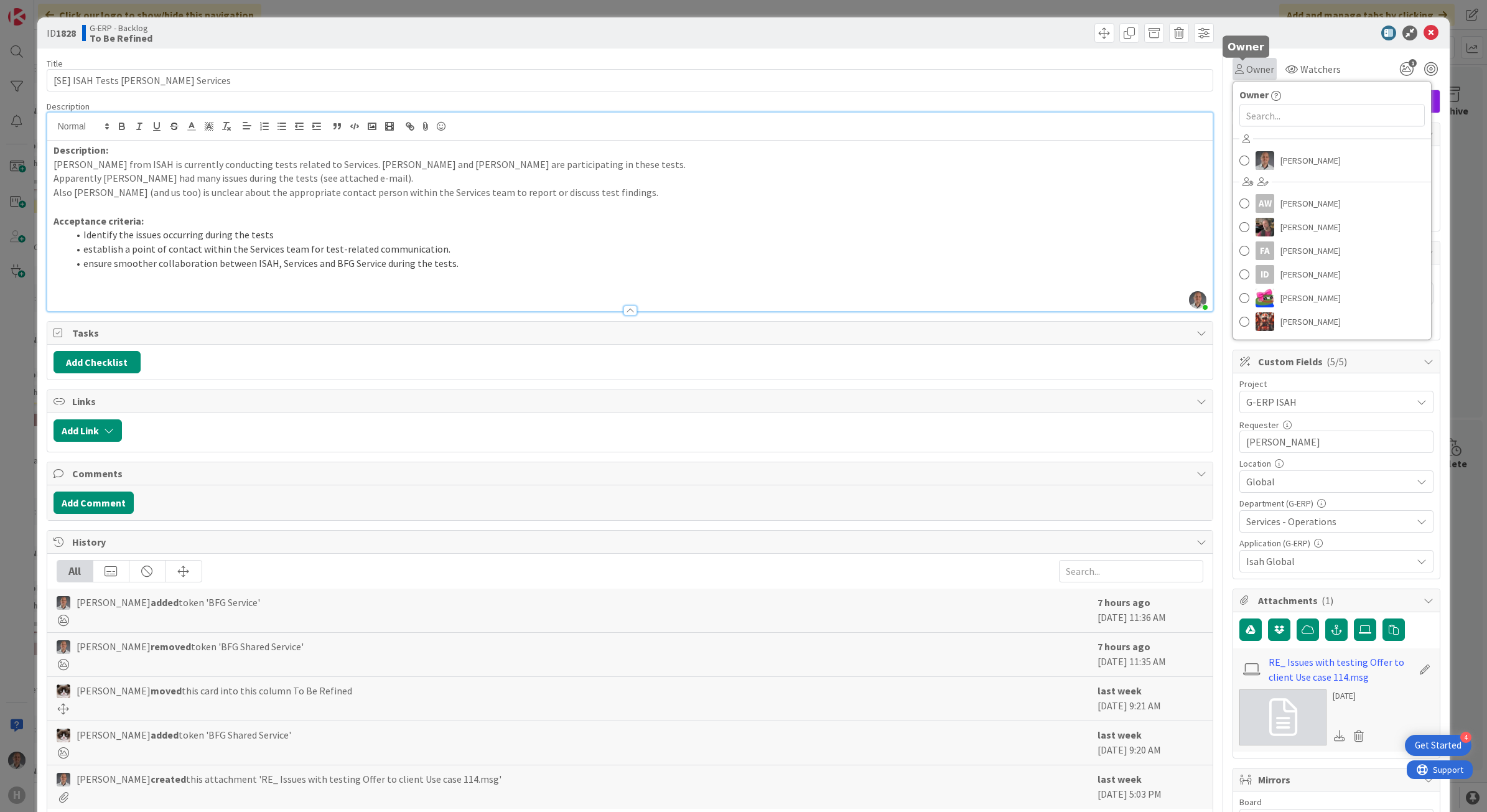
click at [1254, 70] on span "Owner" at bounding box center [1261, 69] width 28 height 15
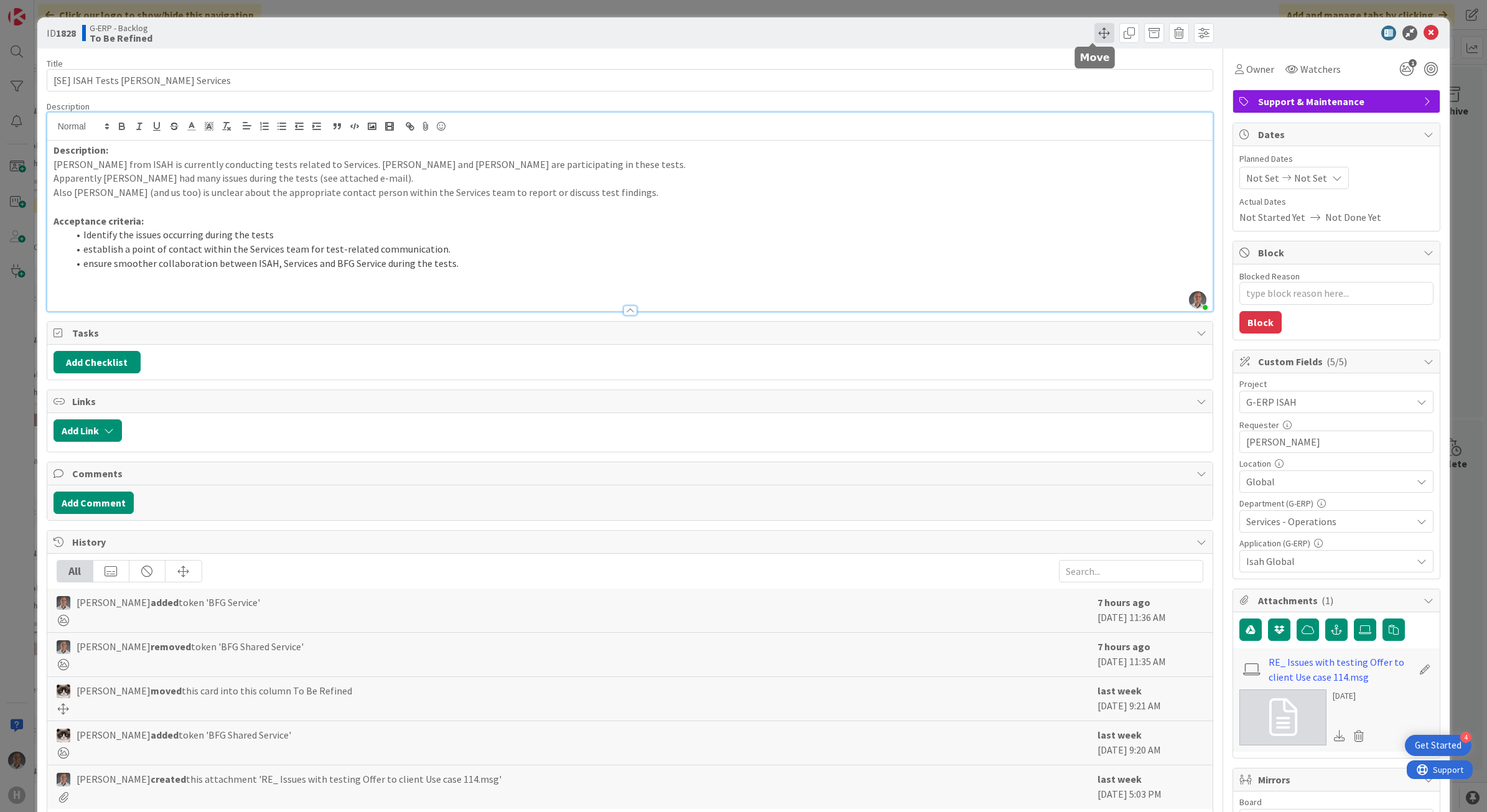
click at [1095, 34] on span at bounding box center [1104, 33] width 20 height 20
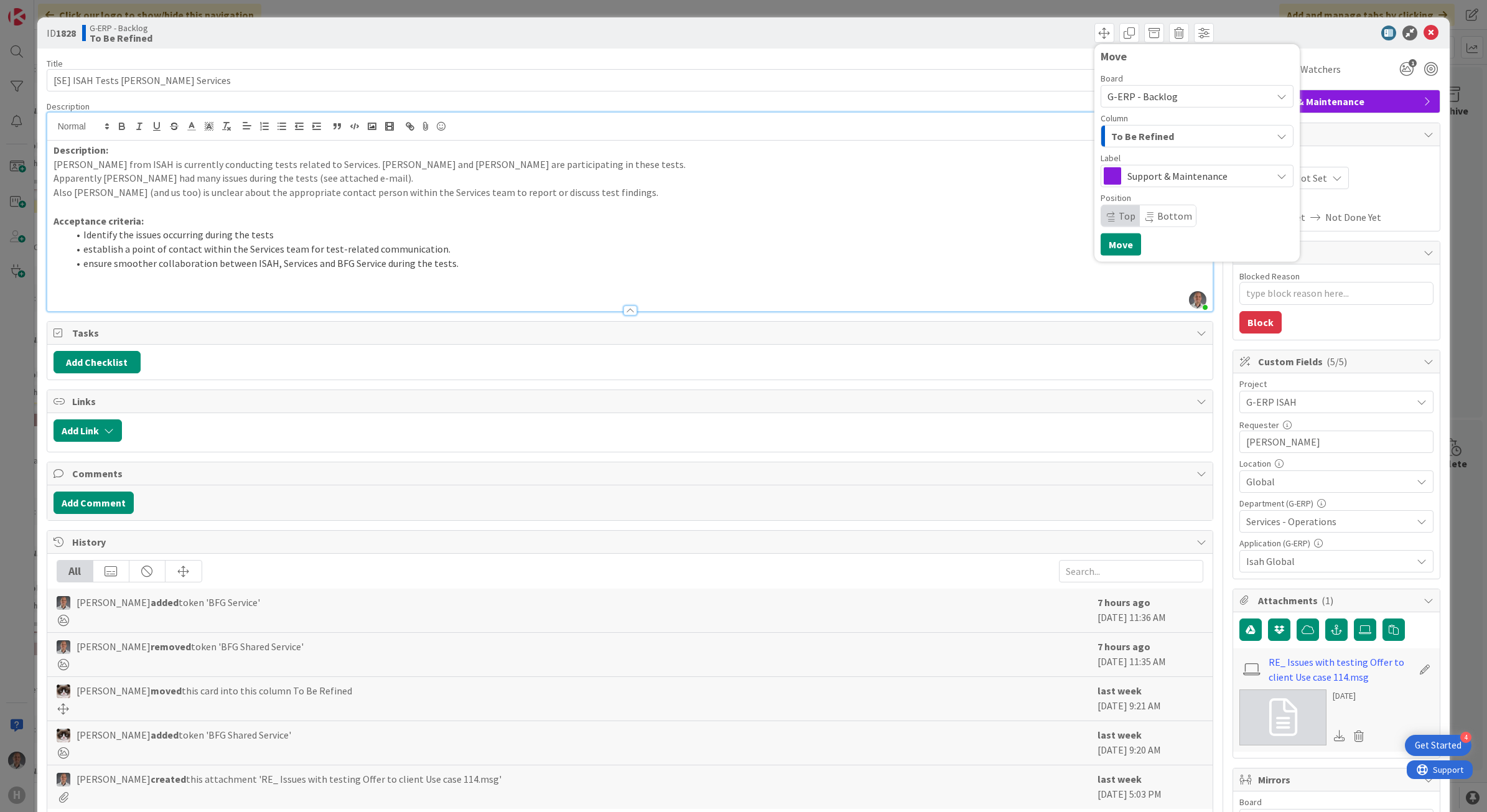
click at [1129, 100] on span "G-ERP - Backlog" at bounding box center [1142, 96] width 70 height 12
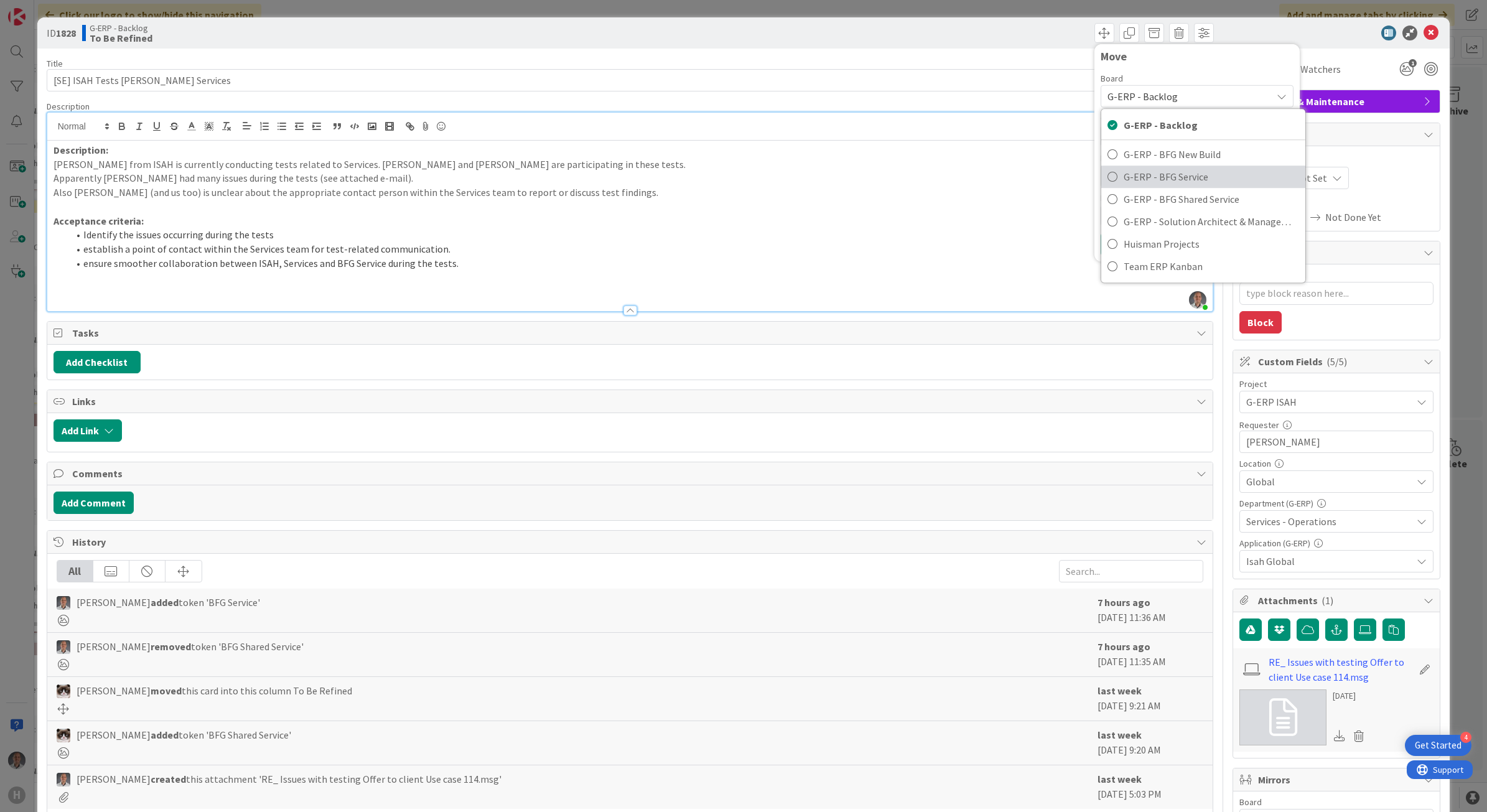
click at [1145, 176] on span "G-ERP - BFG Service" at bounding box center [1212, 176] width 176 height 19
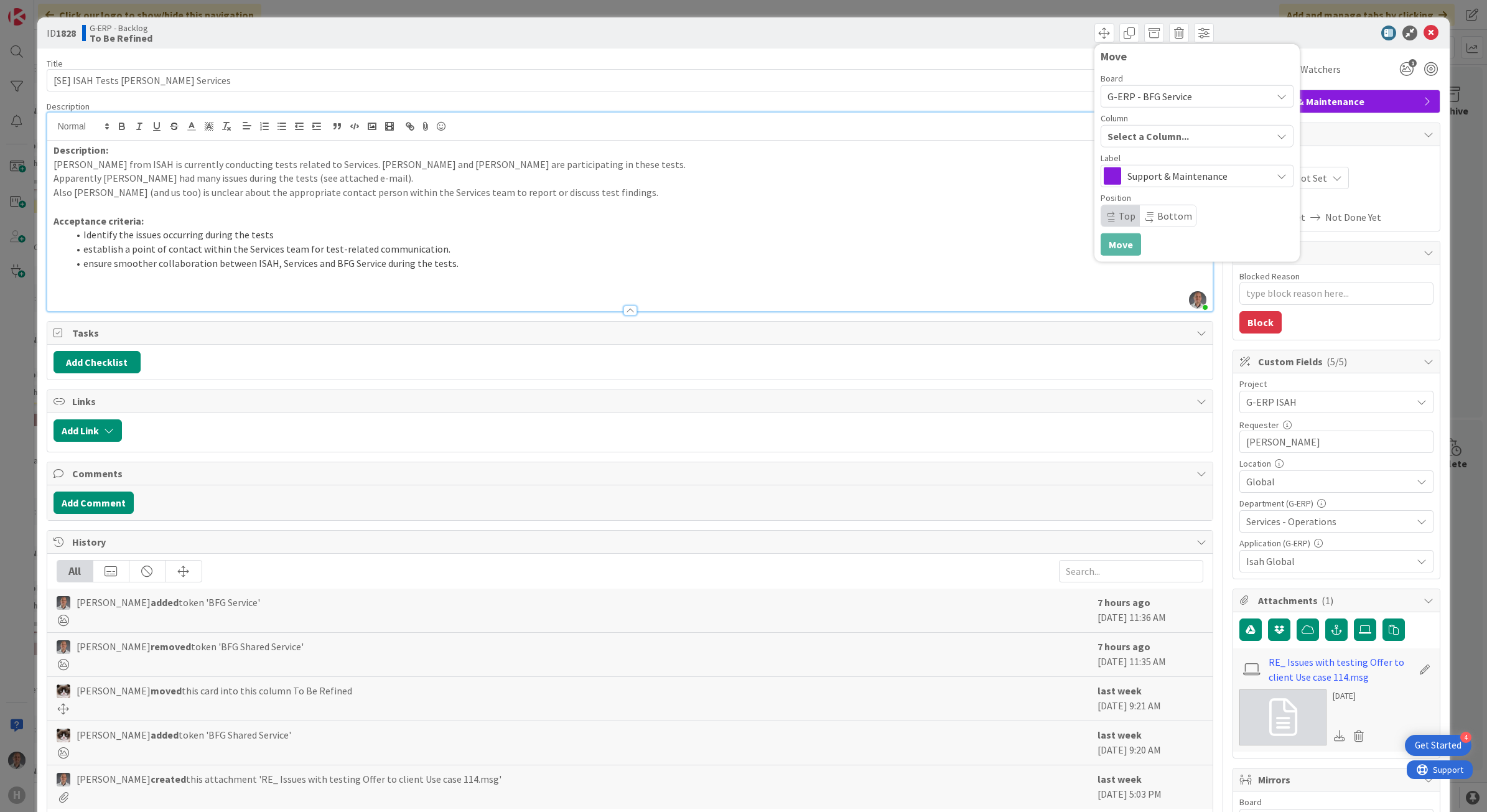
click at [1149, 131] on div "Select a Column..." at bounding box center [1188, 136] width 167 height 20
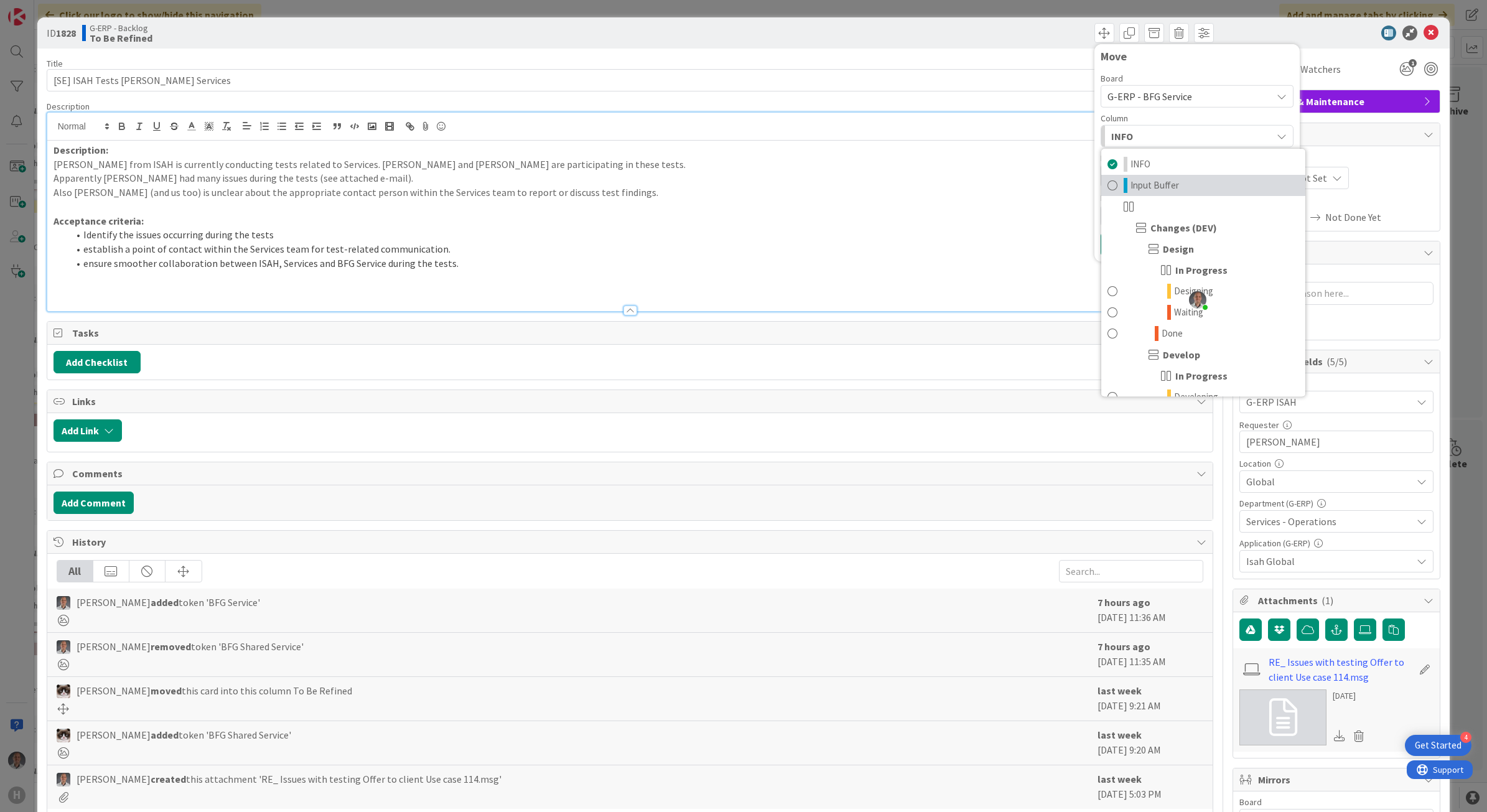
click at [1149, 190] on span "Input Buffer" at bounding box center [1154, 185] width 48 height 15
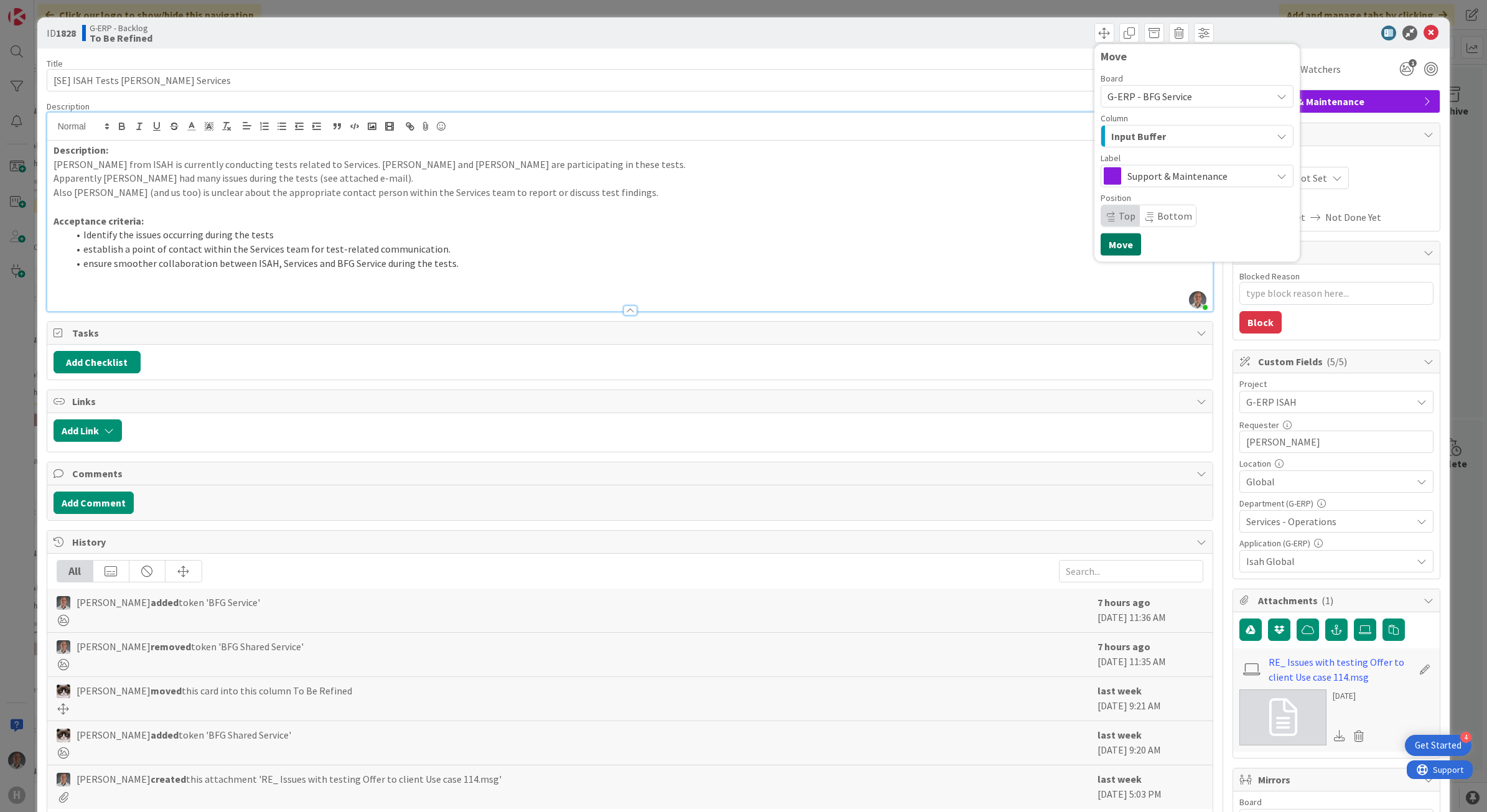
click at [1105, 241] on button "Move" at bounding box center [1121, 245] width 41 height 23
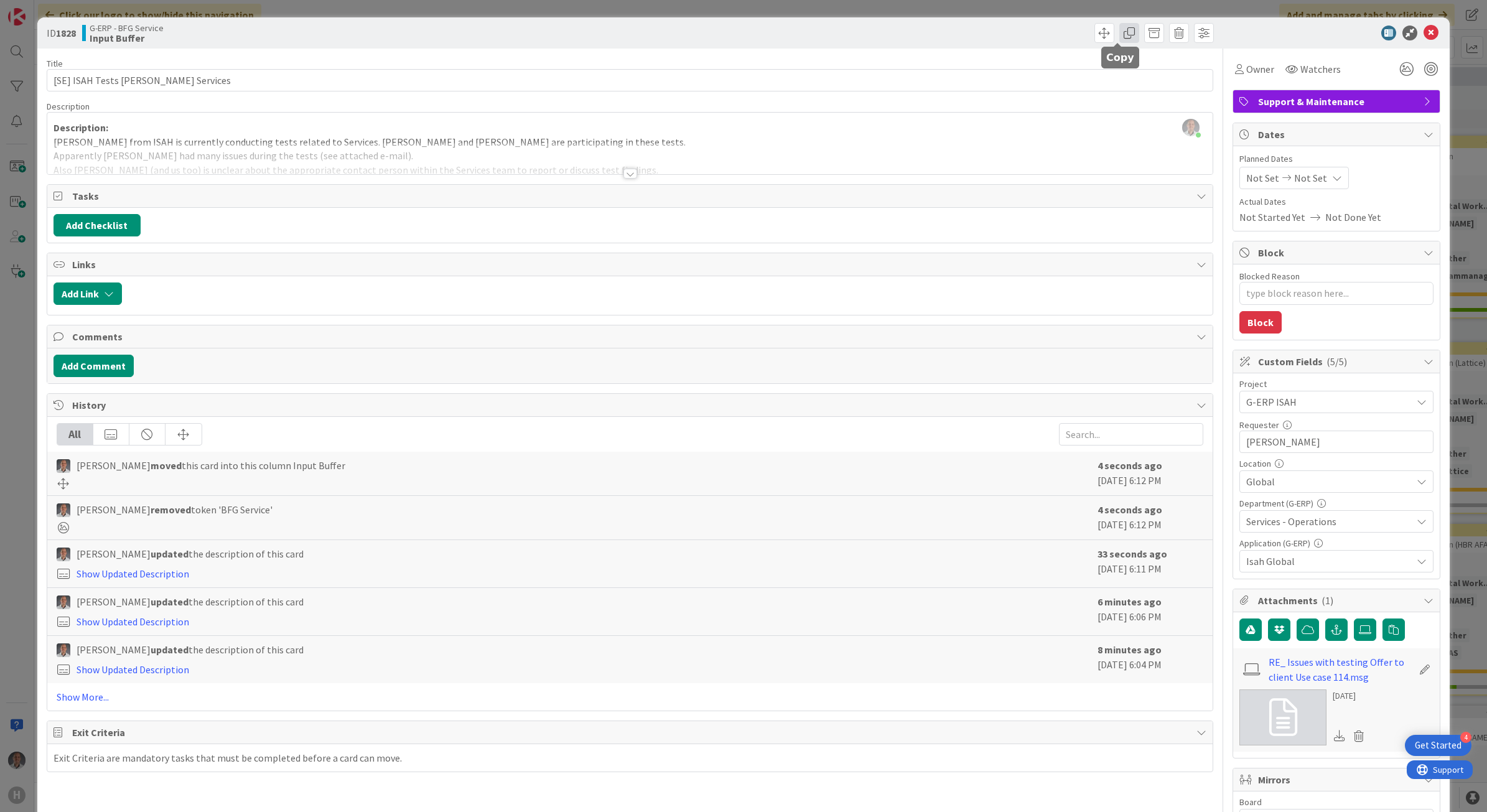
click at [1120, 39] on span at bounding box center [1129, 33] width 20 height 20
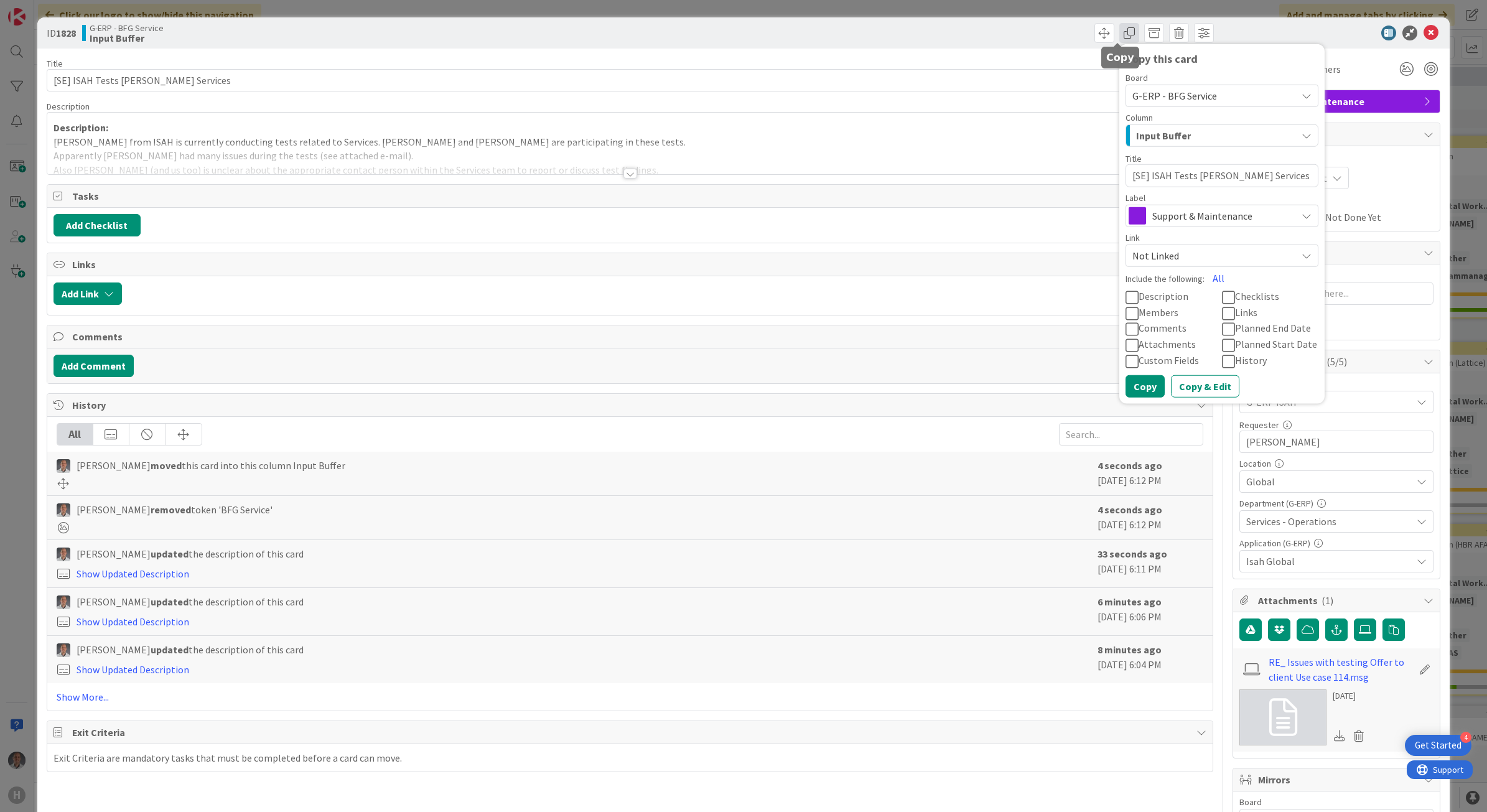
click at [1120, 35] on span at bounding box center [1129, 33] width 20 height 20
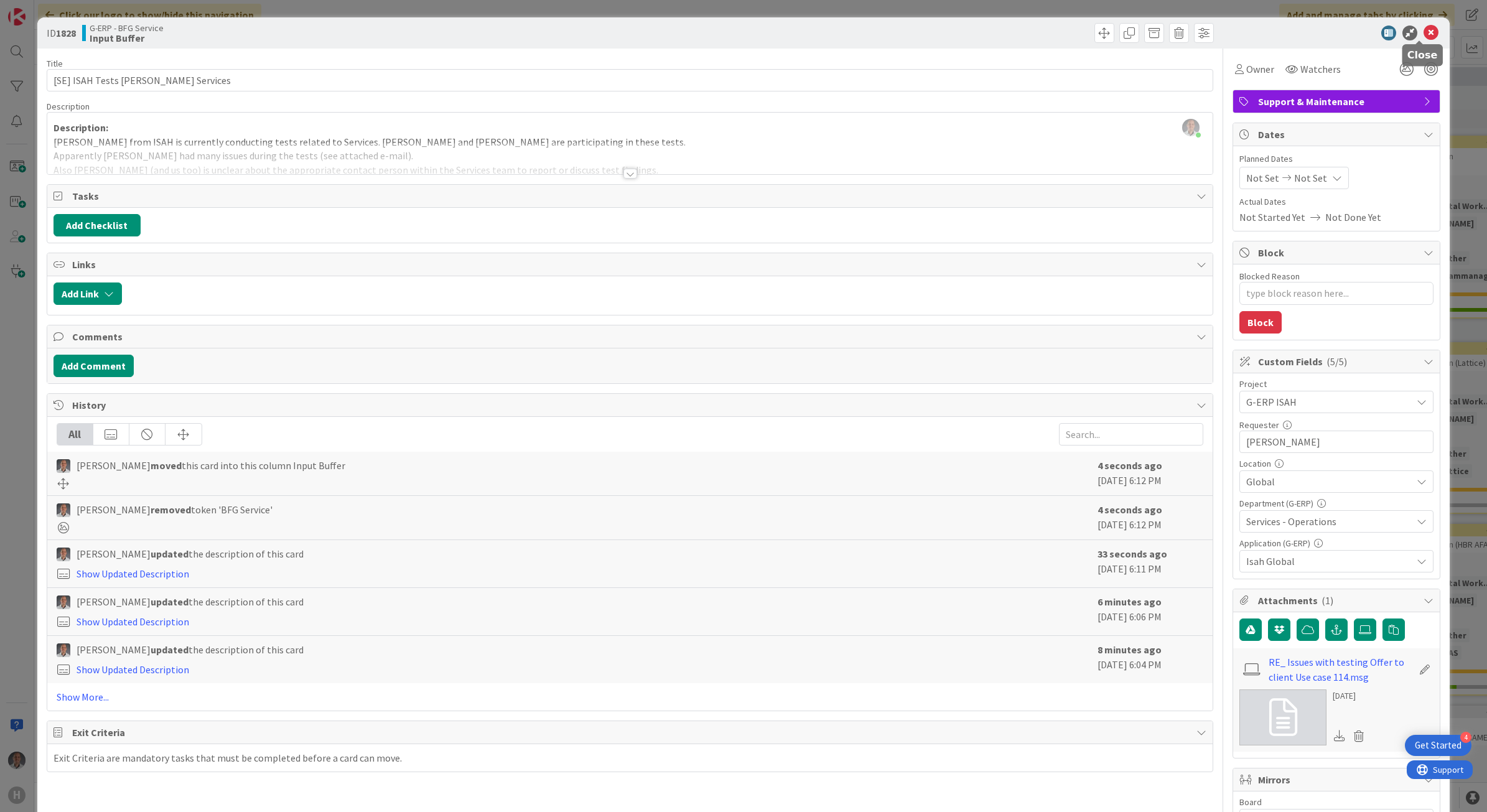
click at [1424, 26] on icon at bounding box center [1431, 33] width 15 height 15
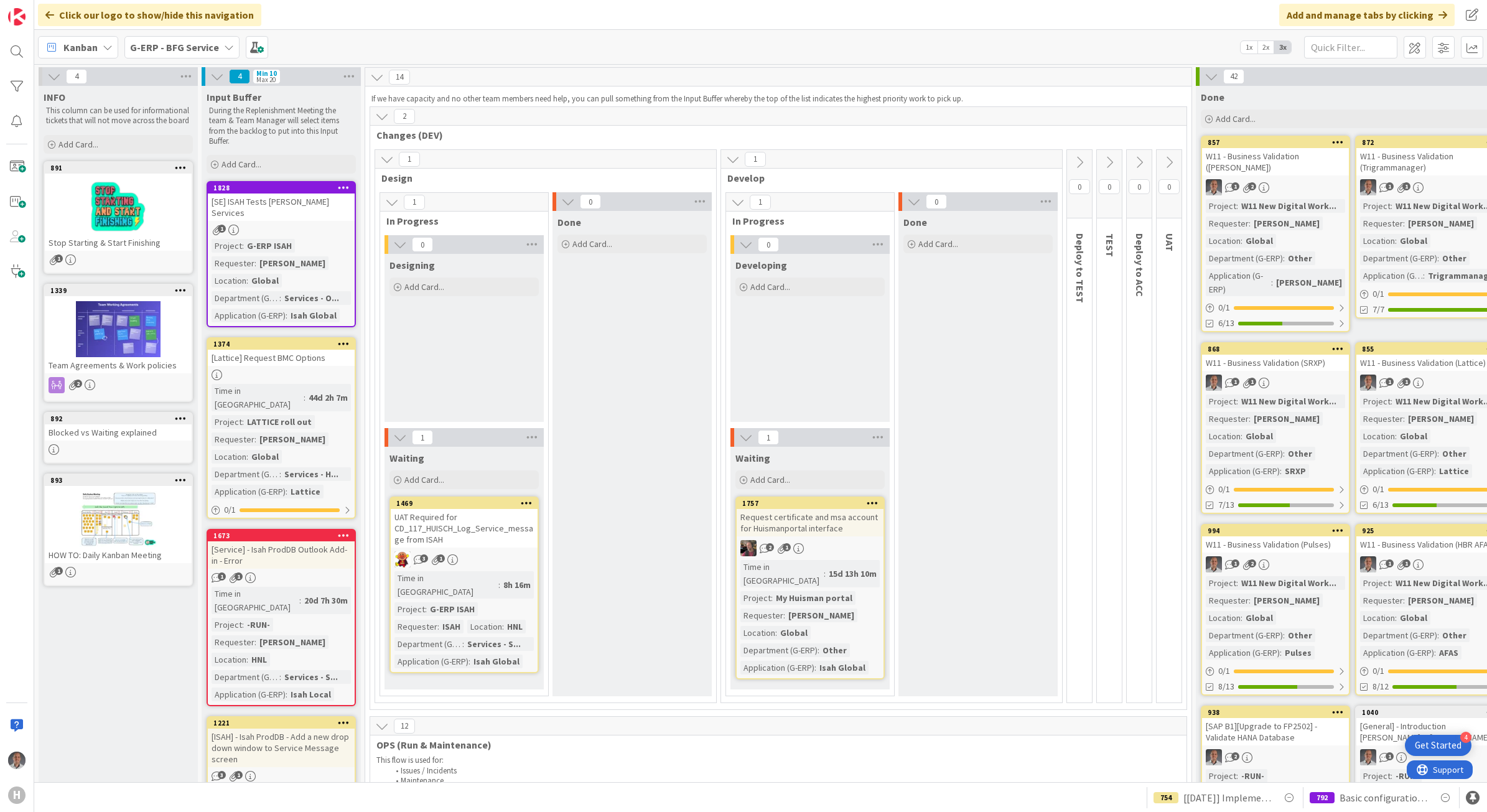
click at [325, 225] on div "1" at bounding box center [281, 230] width 147 height 10
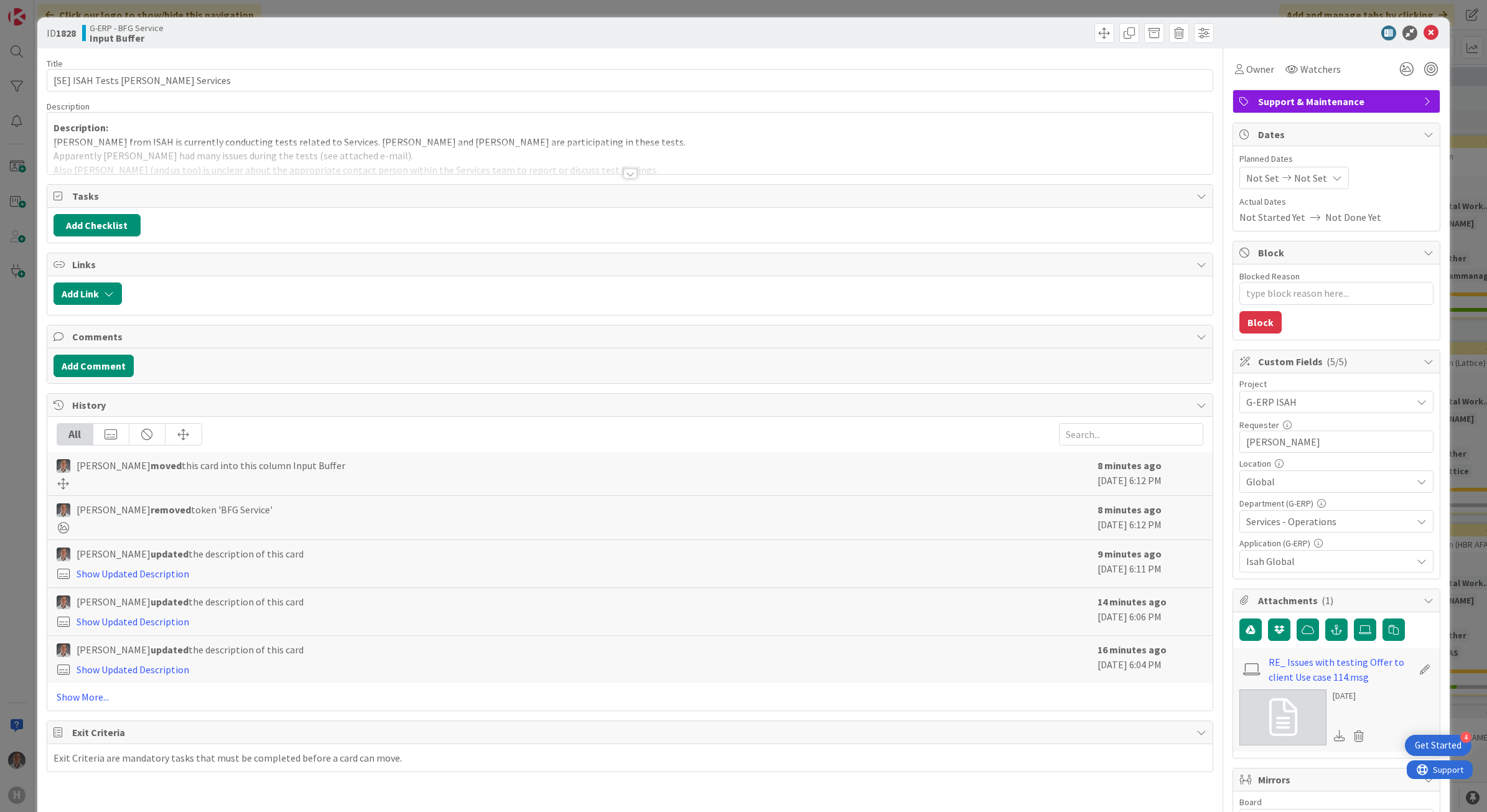
type textarea "x"
click at [626, 178] on div at bounding box center [630, 173] width 14 height 10
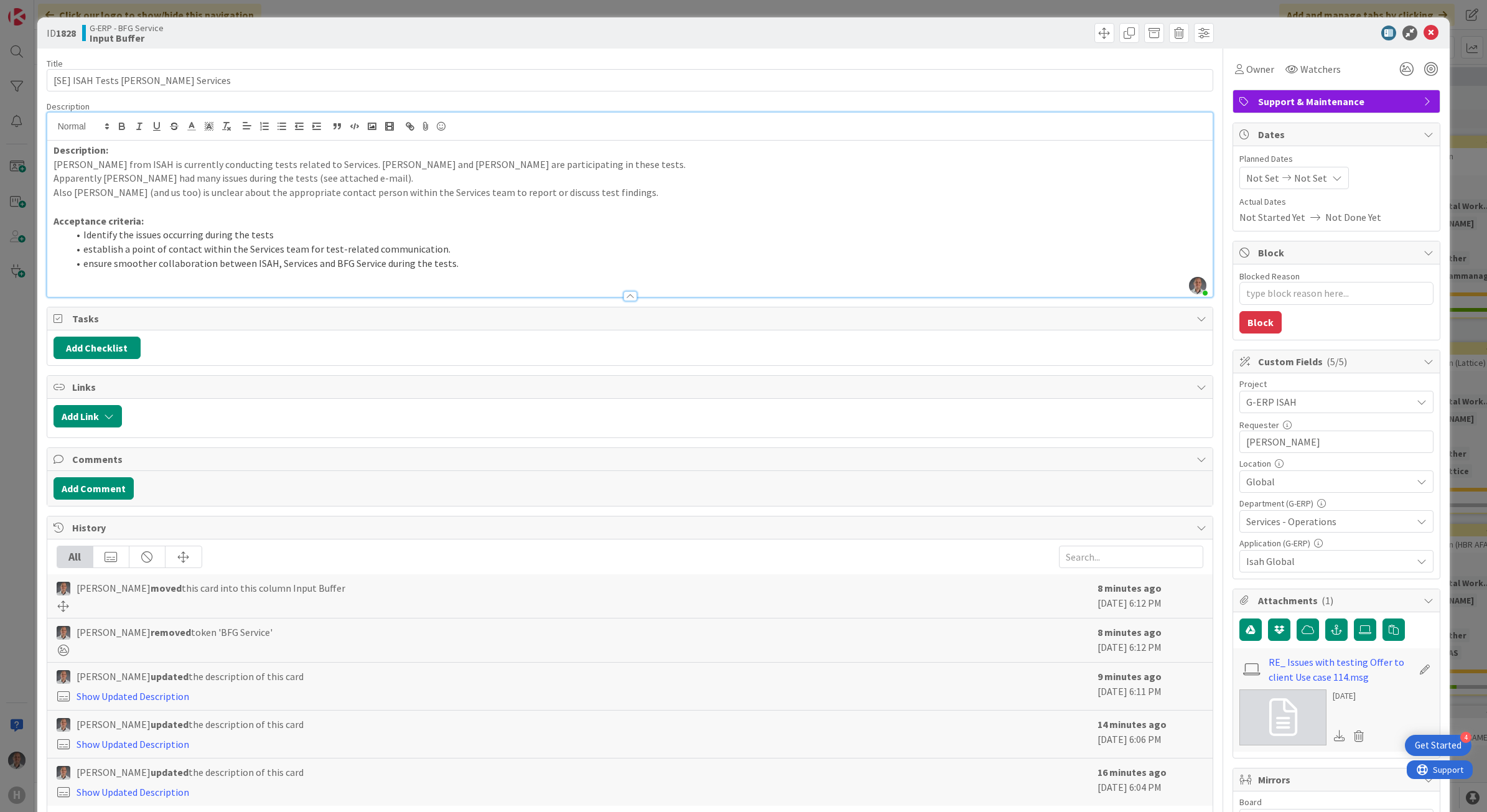
click at [512, 191] on p "Also [PERSON_NAME] (and us too) is unclear about the appropriate contact person…" at bounding box center [630, 192] width 1154 height 14
click at [1424, 31] on icon at bounding box center [1431, 33] width 15 height 15
